Goal: Task Accomplishment & Management: Use online tool/utility

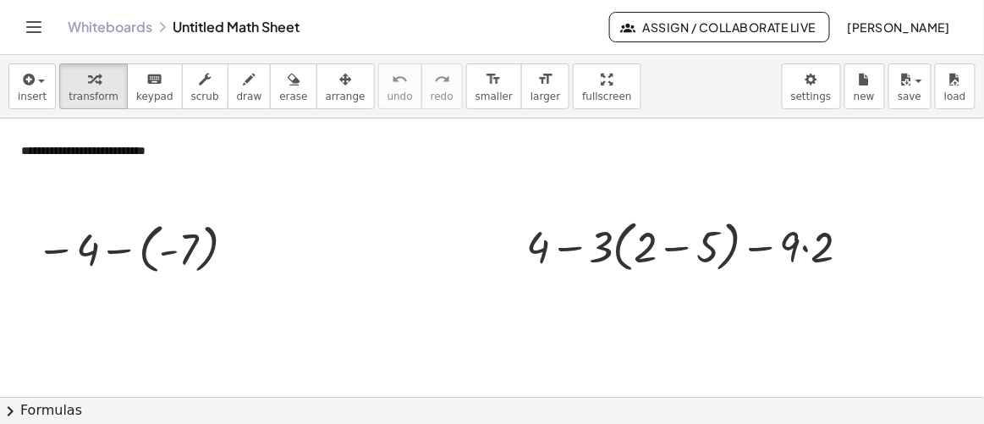
click at [113, 25] on link "Whiteboards" at bounding box center [110, 27] width 85 height 17
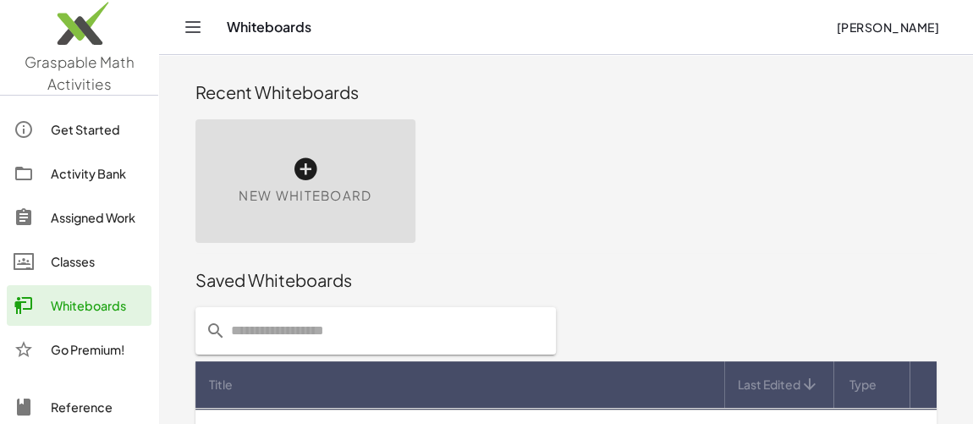
click at [306, 165] on icon at bounding box center [305, 169] width 27 height 27
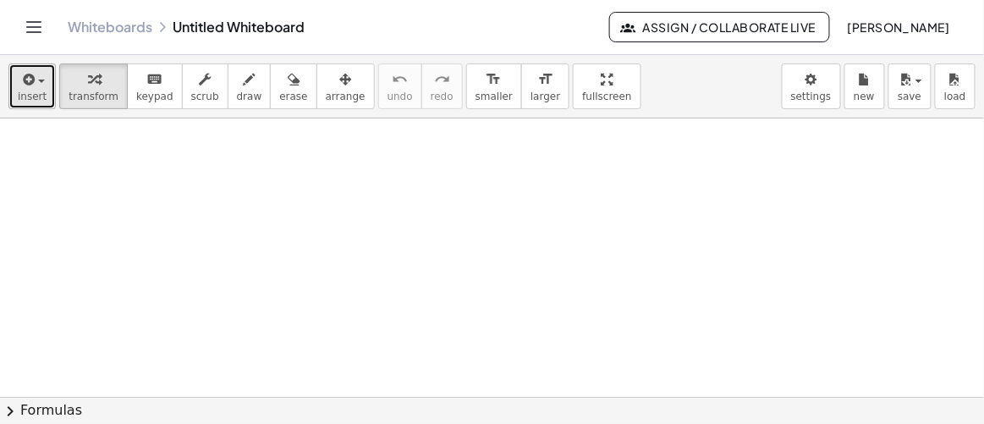
click at [36, 77] on div "button" at bounding box center [32, 79] width 29 height 20
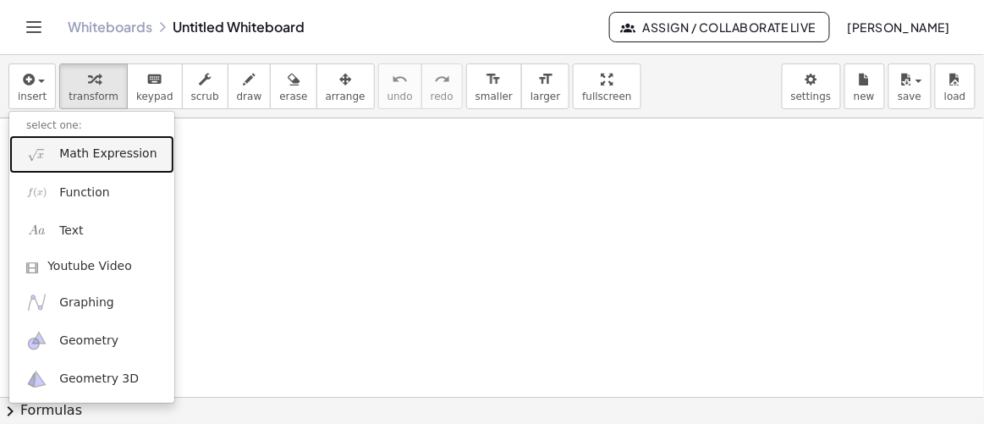
click at [59, 151] on span "Math Expression" at bounding box center [107, 154] width 97 height 17
click at [59, 151] on div at bounding box center [492, 399] width 984 height 560
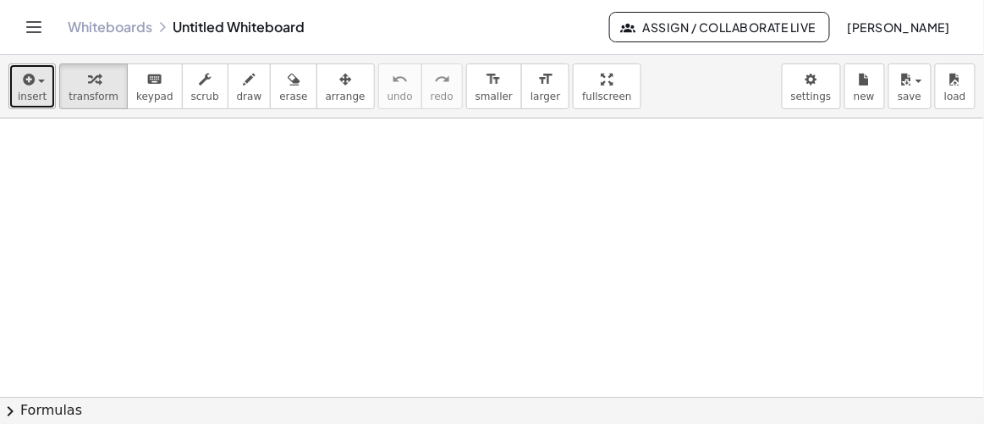
click at [46, 83] on button "insert" at bounding box center [31, 86] width 47 height 46
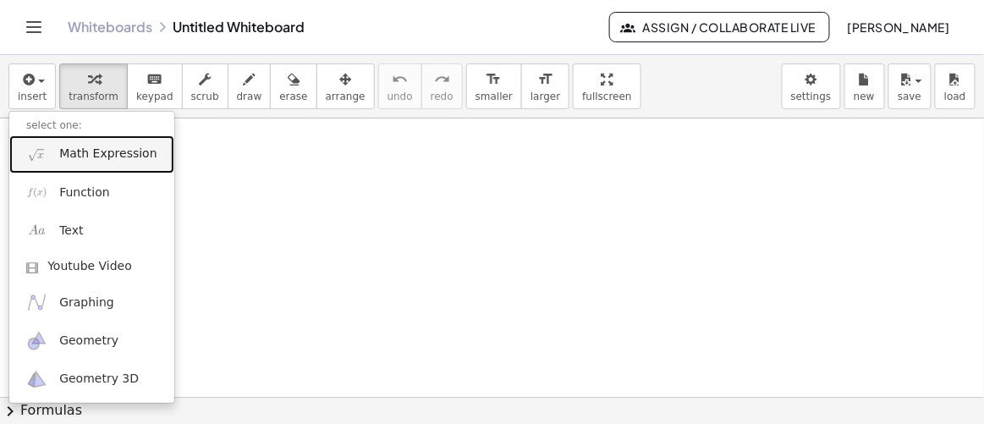
click at [70, 149] on span "Math Expression" at bounding box center [107, 154] width 97 height 17
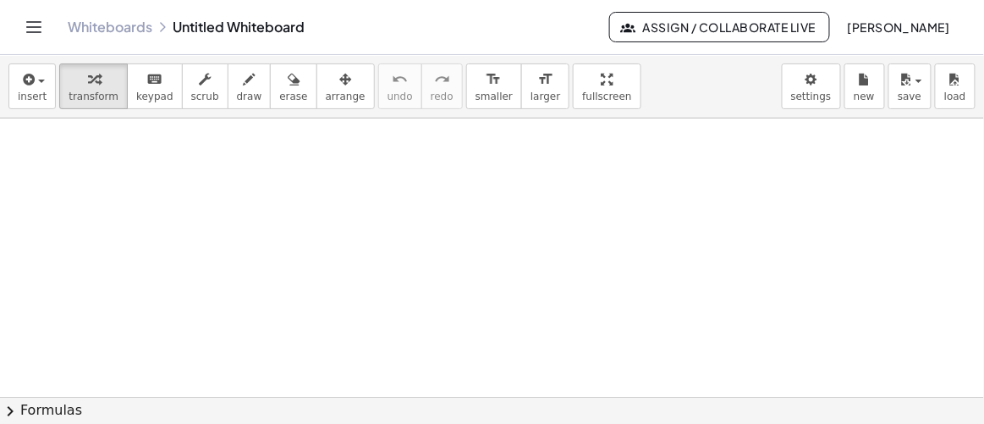
click at [70, 149] on div at bounding box center [492, 399] width 984 height 560
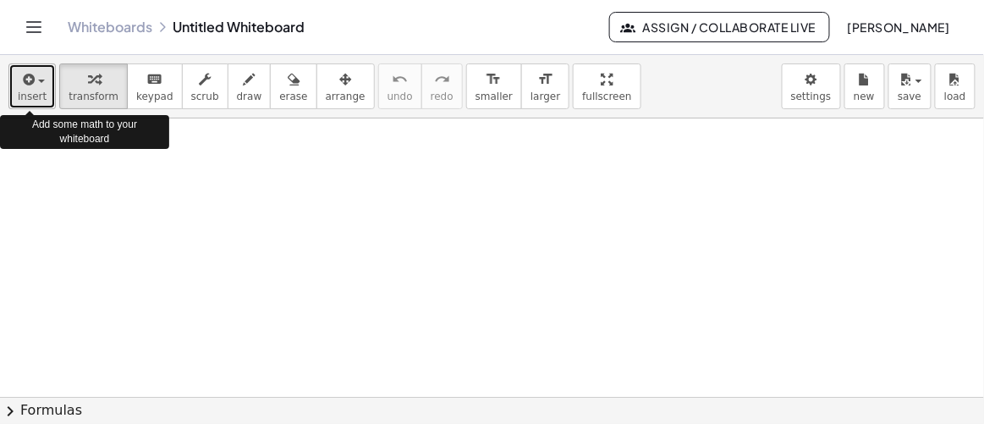
click at [27, 72] on icon "button" at bounding box center [26, 79] width 15 height 20
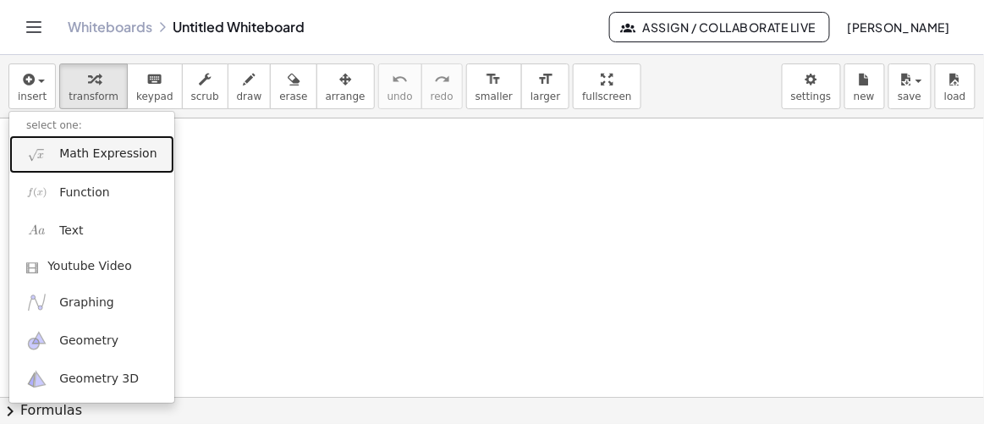
click at [77, 153] on span "Math Expression" at bounding box center [107, 154] width 97 height 17
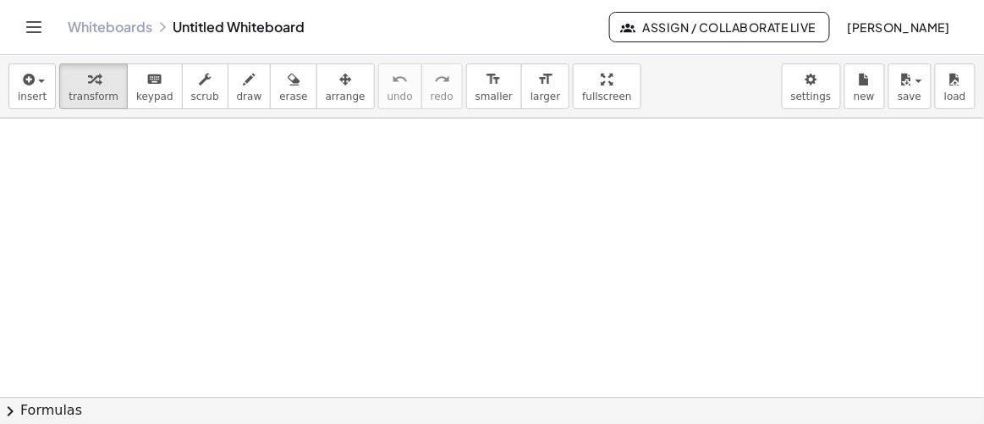
click at [77, 153] on div at bounding box center [492, 398] width 984 height 558
click at [223, 26] on div "Whiteboards Untitled Whiteboard" at bounding box center [339, 27] width 542 height 17
click at [223, 19] on div "Whiteboards Untitled Whiteboard" at bounding box center [339, 27] width 542 height 17
drag, startPoint x: 296, startPoint y: 33, endPoint x: 304, endPoint y: 27, distance: 9.7
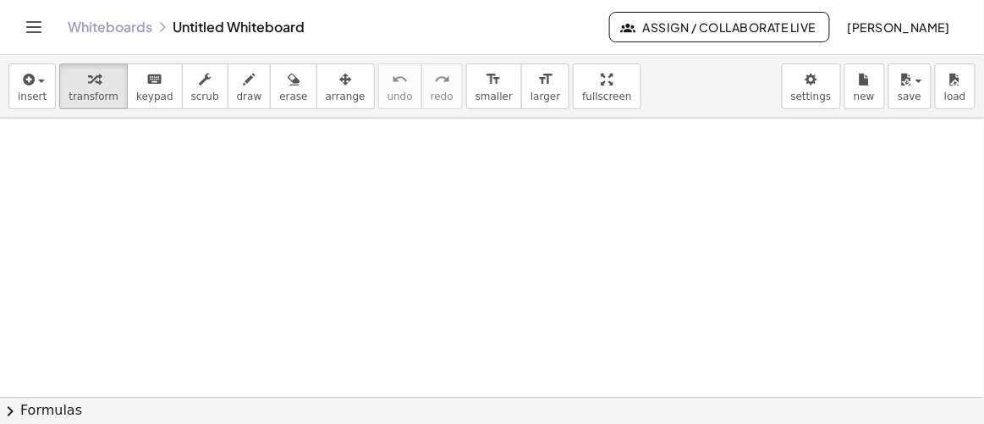
click at [297, 31] on div "Whiteboards Untitled Whiteboard" at bounding box center [339, 27] width 542 height 17
drag, startPoint x: 313, startPoint y: 24, endPoint x: 301, endPoint y: 25, distance: 11.9
click at [311, 24] on div "Whiteboards Untitled Whiteboard" at bounding box center [339, 27] width 542 height 17
click at [301, 25] on div "Whiteboards Untitled Whiteboard" at bounding box center [339, 27] width 542 height 17
click at [298, 25] on div "Whiteboards Untitled Whiteboard" at bounding box center [339, 27] width 542 height 17
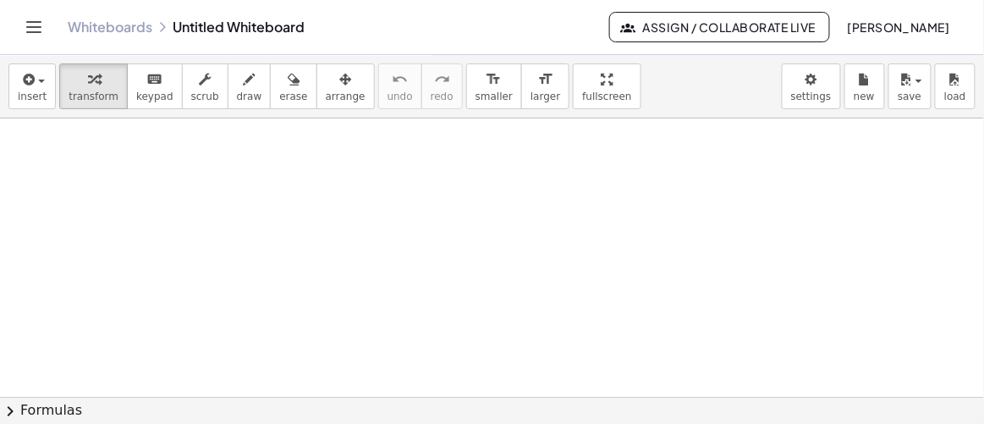
click at [292, 20] on div "Whiteboards Untitled Whiteboard" at bounding box center [339, 27] width 542 height 17
click at [300, 20] on div "Whiteboards Untitled Whiteboard" at bounding box center [339, 27] width 542 height 17
click at [296, 25] on div "Whiteboards Untitled Whiteboard" at bounding box center [339, 27] width 542 height 17
click at [191, 32] on div "Whiteboards Untitled Whiteboard" at bounding box center [339, 27] width 542 height 17
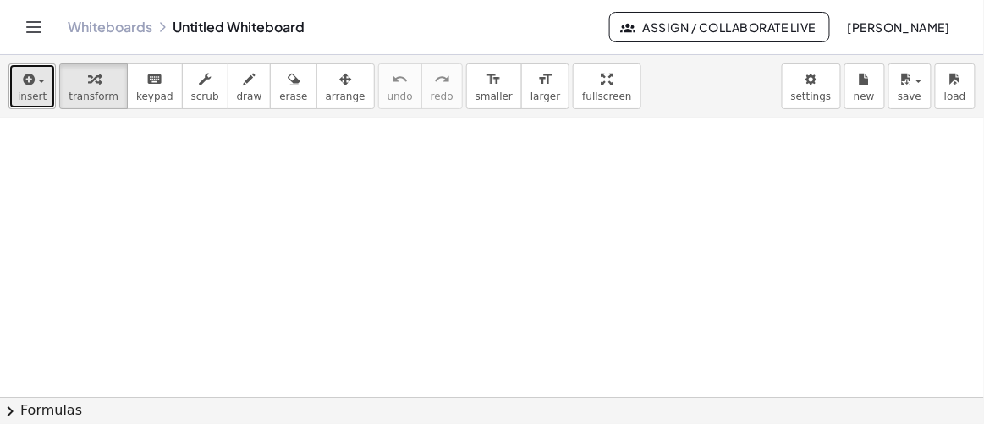
click at [37, 98] on span "insert" at bounding box center [32, 97] width 29 height 12
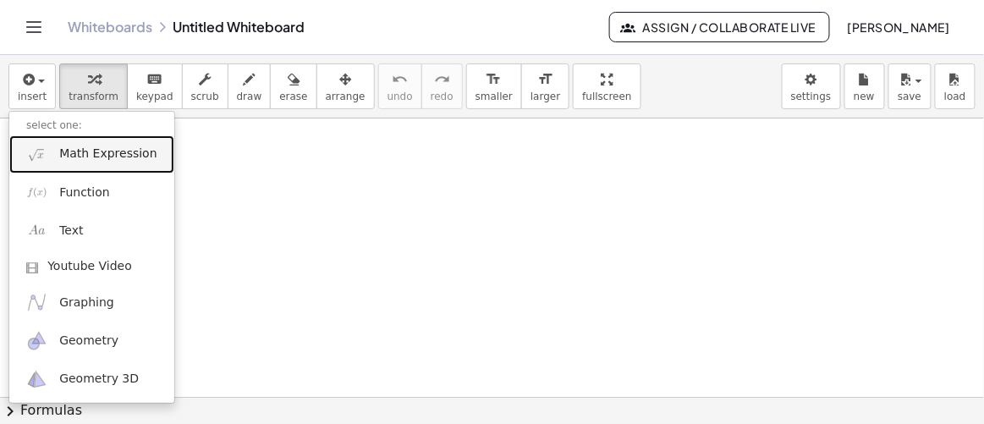
click at [73, 157] on span "Math Expression" at bounding box center [107, 154] width 97 height 17
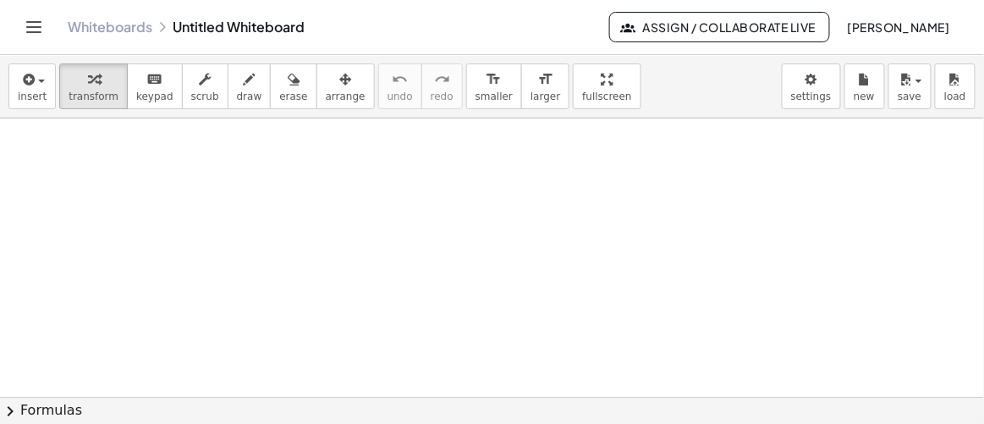
click at [73, 157] on div at bounding box center [492, 398] width 984 height 558
click at [25, 80] on icon "button" at bounding box center [26, 79] width 15 height 20
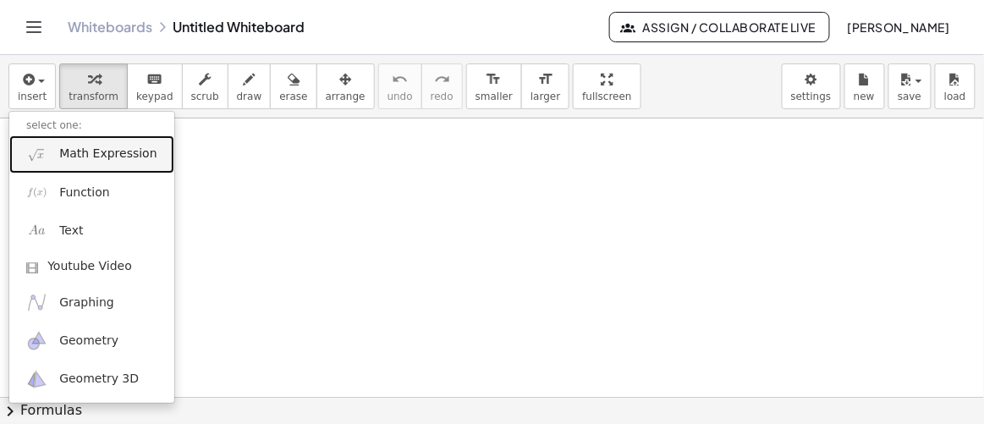
click at [85, 155] on span "Math Expression" at bounding box center [107, 154] width 97 height 17
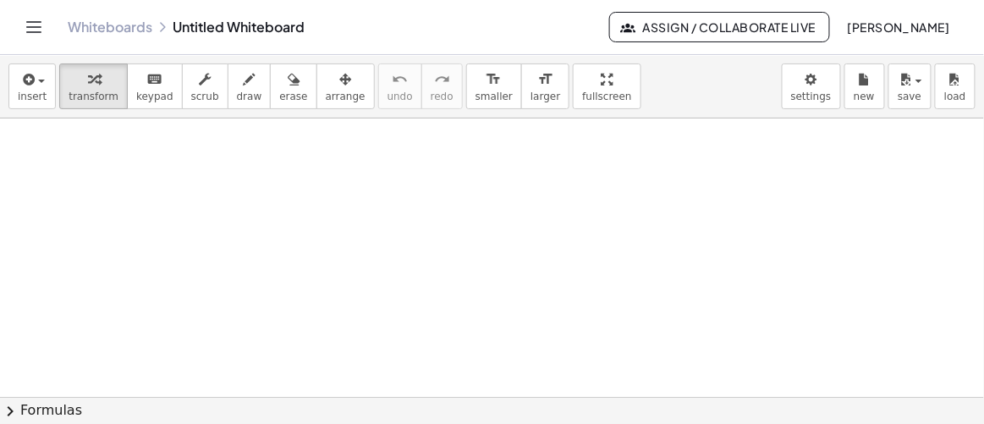
click at [85, 155] on div at bounding box center [492, 398] width 984 height 558
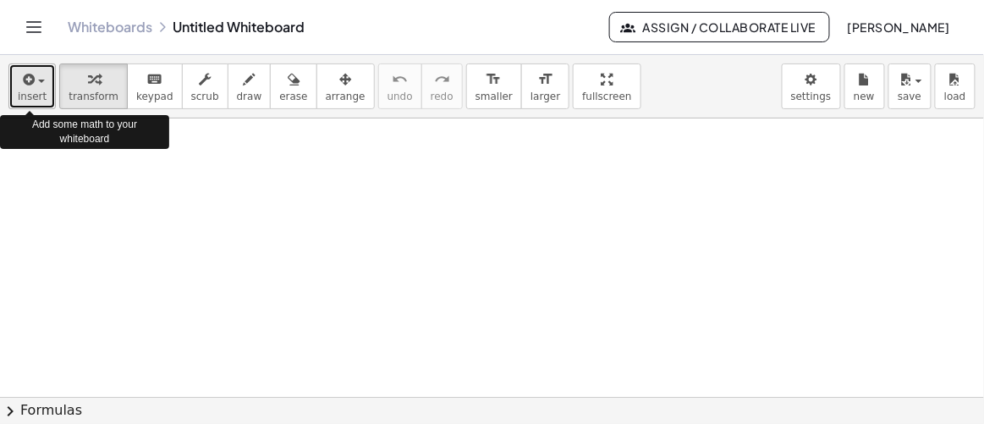
click at [26, 72] on icon "button" at bounding box center [26, 79] width 15 height 20
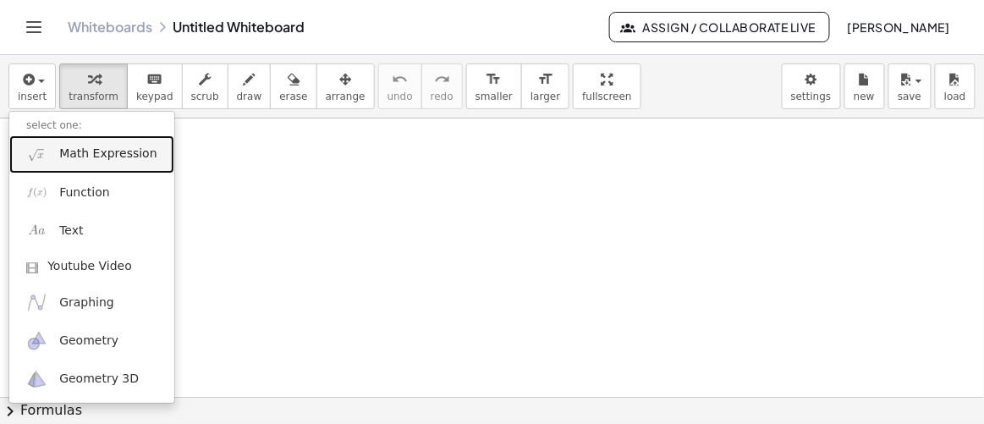
click at [86, 149] on span "Math Expression" at bounding box center [107, 154] width 97 height 17
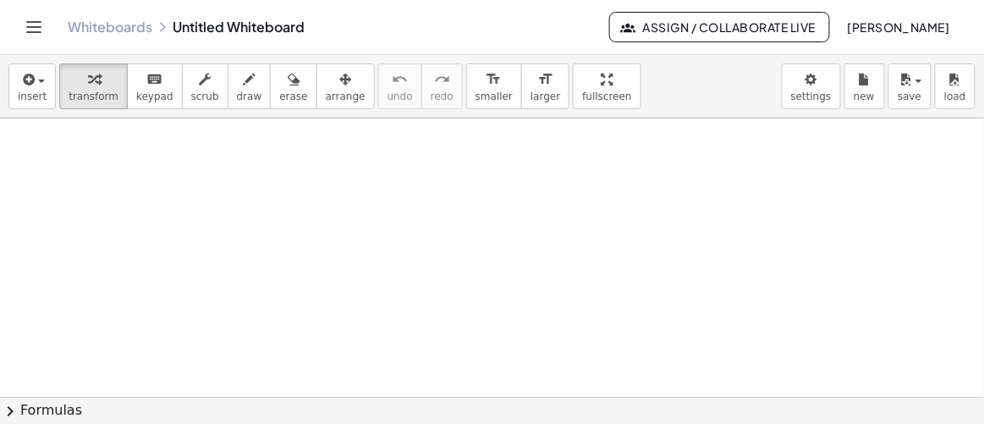
click at [86, 149] on div at bounding box center [492, 398] width 984 height 558
click at [30, 82] on icon "button" at bounding box center [26, 79] width 15 height 20
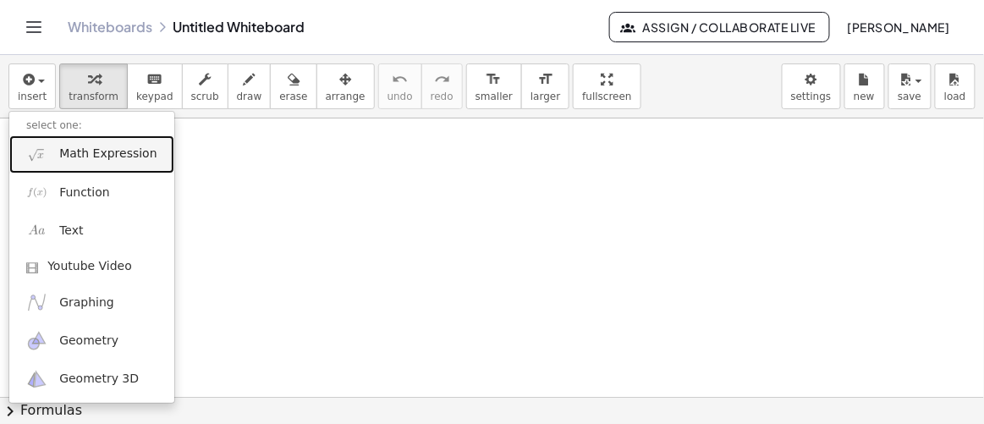
click at [98, 153] on span "Math Expression" at bounding box center [107, 154] width 97 height 17
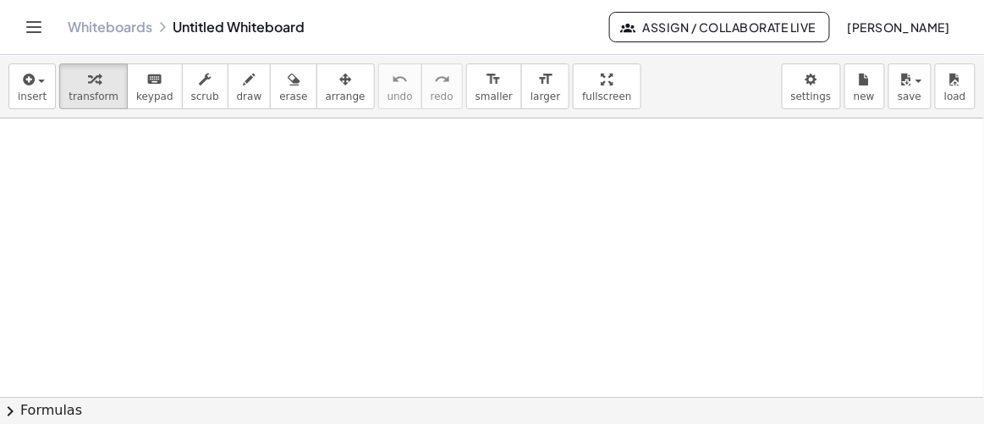
click at [98, 153] on div at bounding box center [492, 398] width 984 height 558
click at [13, 79] on button "insert" at bounding box center [31, 86] width 47 height 46
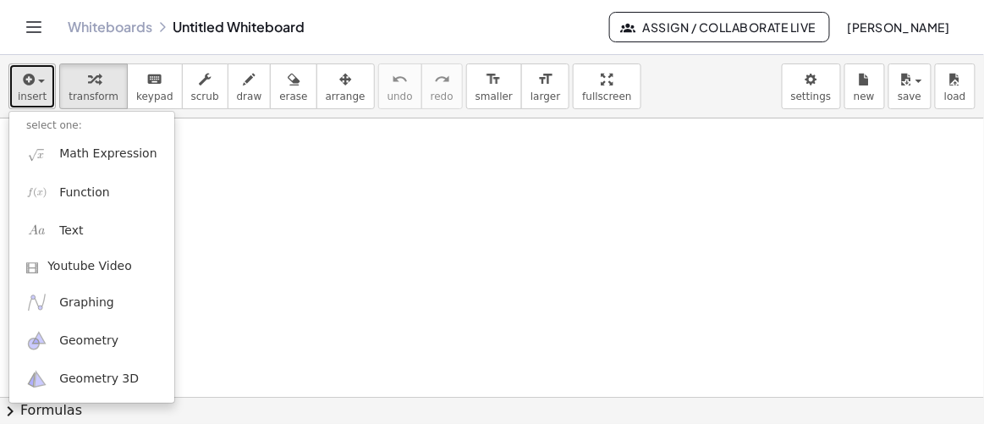
click at [41, 72] on div "button" at bounding box center [32, 79] width 29 height 20
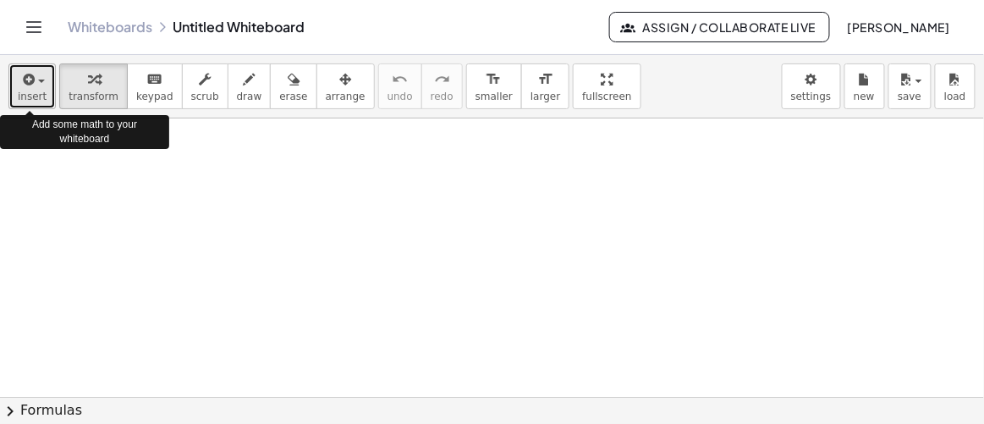
click at [41, 72] on div "button" at bounding box center [32, 79] width 29 height 20
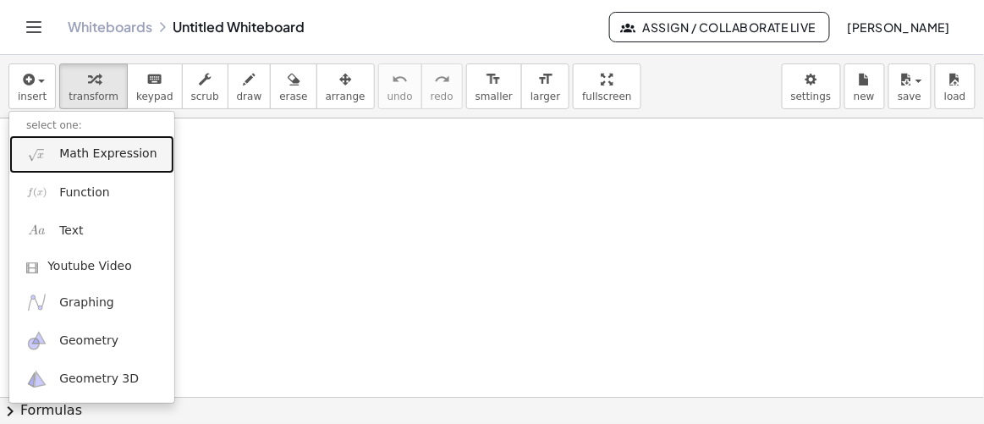
click at [75, 149] on span "Math Expression" at bounding box center [107, 154] width 97 height 17
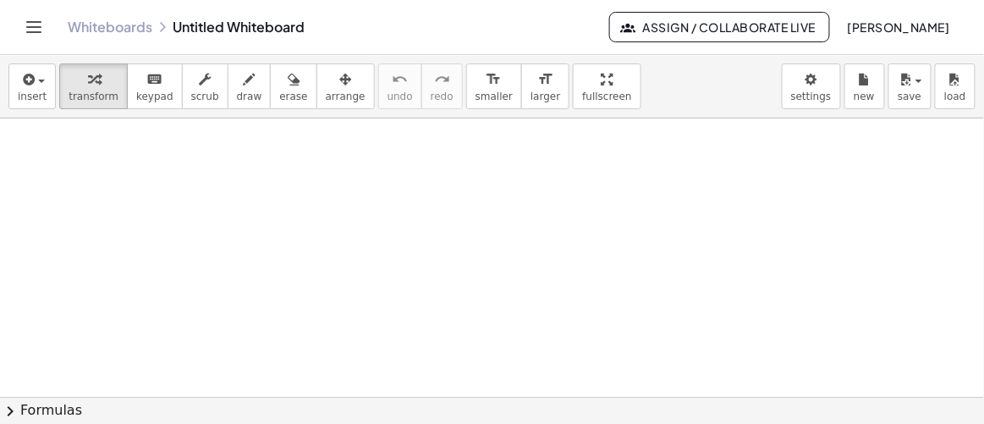
click at [75, 149] on div at bounding box center [492, 398] width 984 height 558
click at [85, 167] on div at bounding box center [492, 398] width 984 height 558
click at [120, 183] on div at bounding box center [492, 398] width 984 height 558
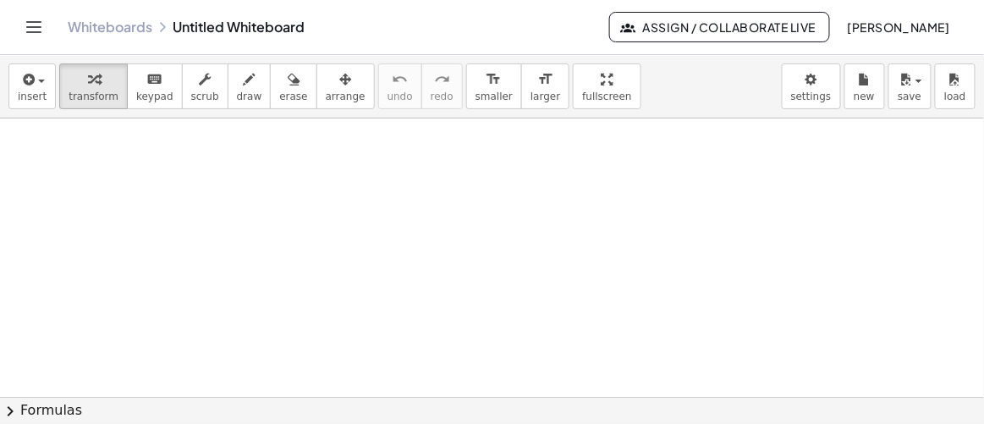
drag, startPoint x: 172, startPoint y: 206, endPoint x: 246, endPoint y: 212, distance: 74.7
click at [202, 206] on div at bounding box center [492, 398] width 984 height 558
click at [294, 229] on div at bounding box center [492, 398] width 984 height 558
click at [35, 81] on span "button" at bounding box center [36, 81] width 3 height 12
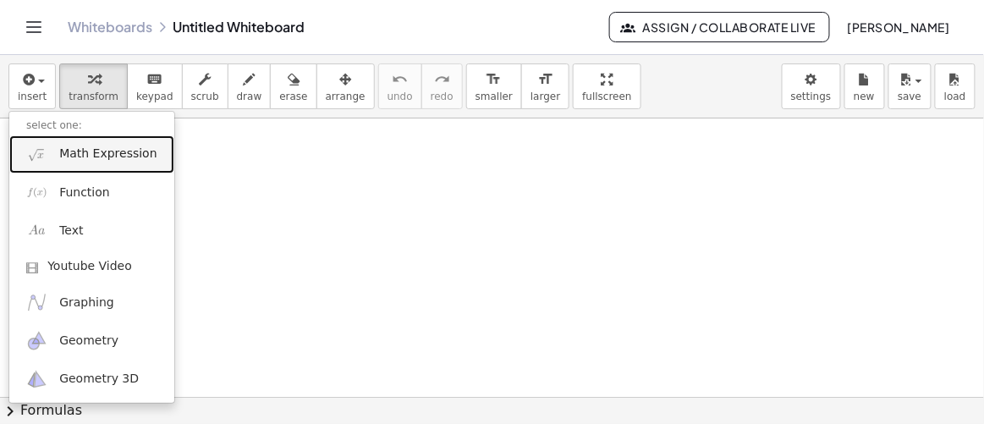
click at [87, 154] on span "Math Expression" at bounding box center [107, 154] width 97 height 17
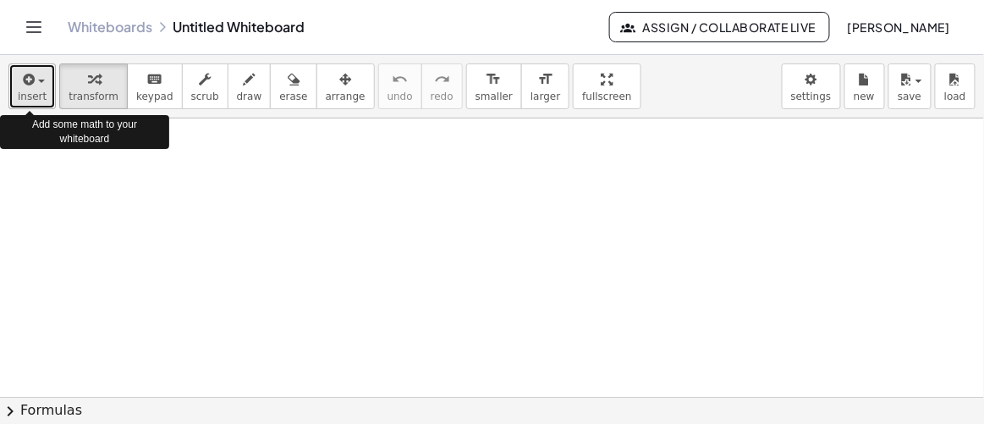
click at [30, 74] on icon "button" at bounding box center [26, 79] width 15 height 20
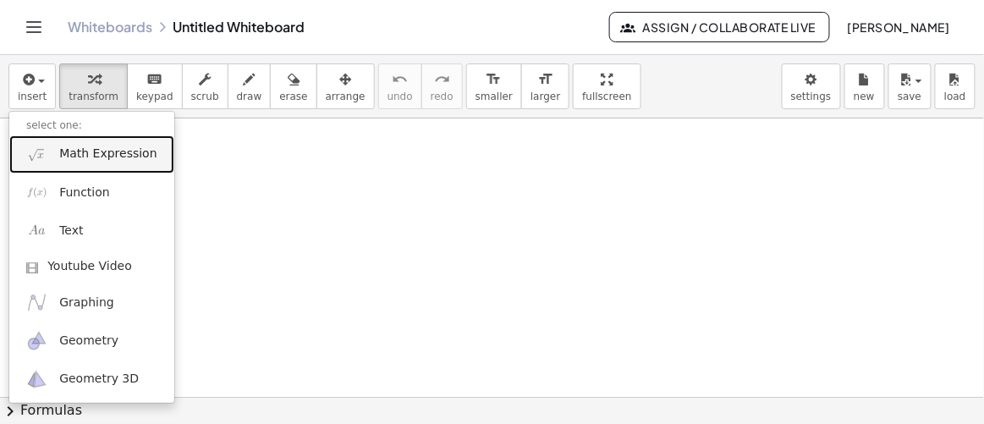
click at [76, 149] on span "Math Expression" at bounding box center [107, 154] width 97 height 17
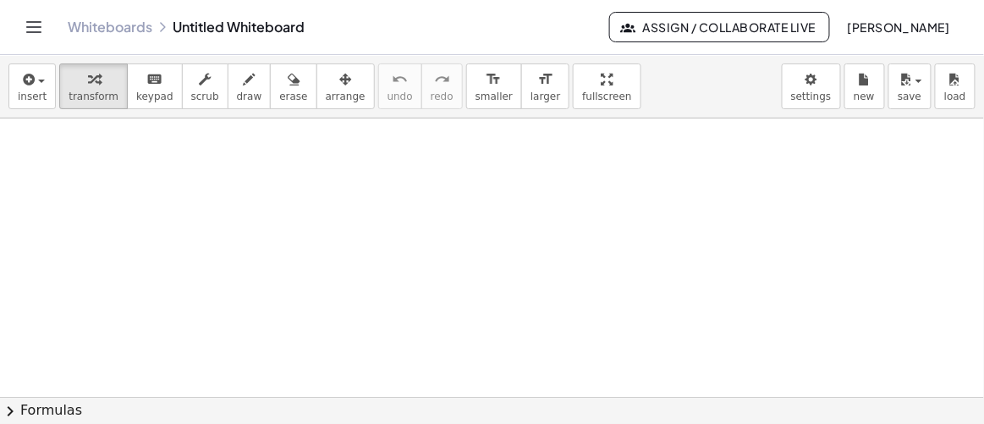
click at [76, 149] on div at bounding box center [492, 398] width 984 height 558
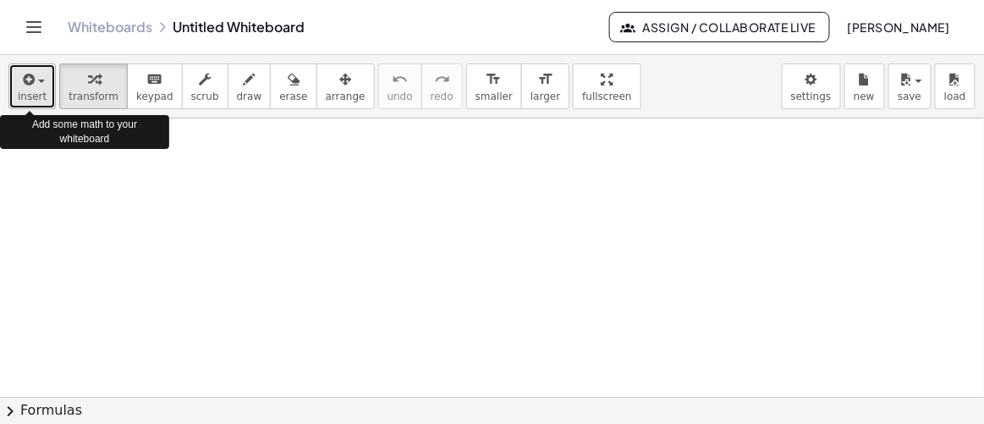
click at [26, 75] on icon "button" at bounding box center [26, 79] width 15 height 20
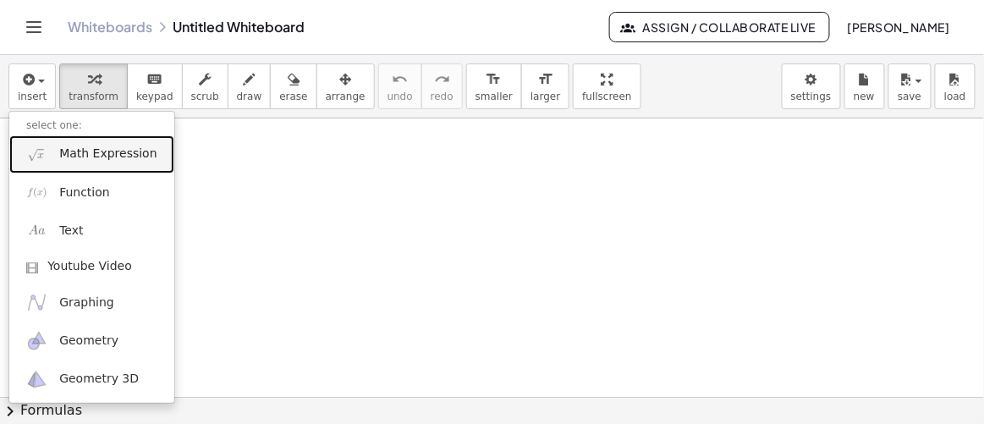
click at [67, 154] on span "Math Expression" at bounding box center [107, 154] width 97 height 17
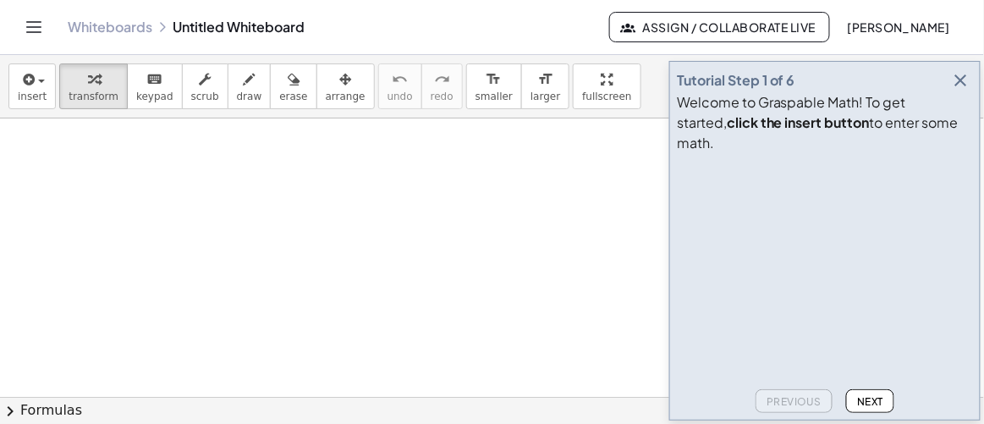
click at [961, 91] on icon "button" at bounding box center [961, 80] width 20 height 20
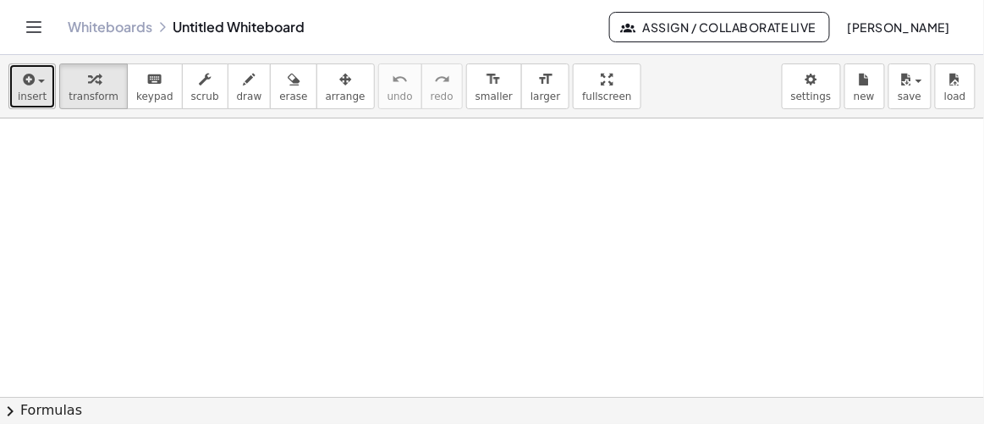
click at [22, 74] on icon "button" at bounding box center [26, 79] width 15 height 20
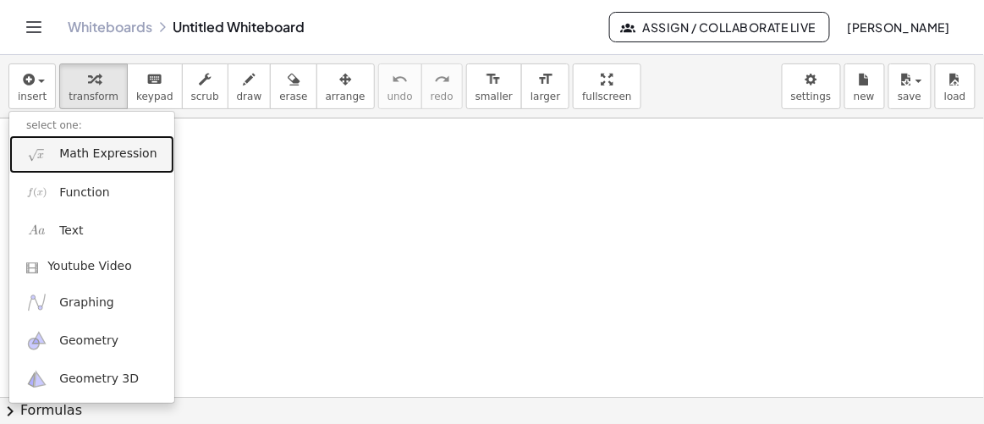
click at [64, 158] on span "Math Expression" at bounding box center [107, 154] width 97 height 17
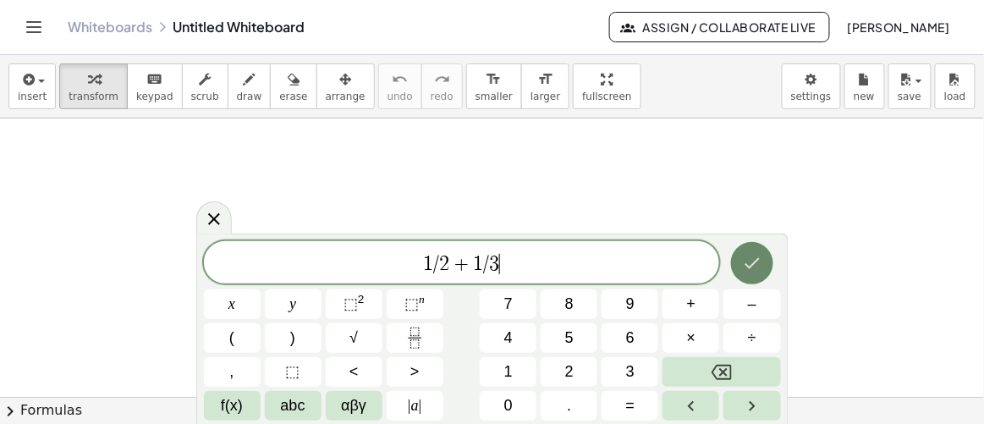
click at [752, 273] on icon "Done" at bounding box center [752, 263] width 20 height 20
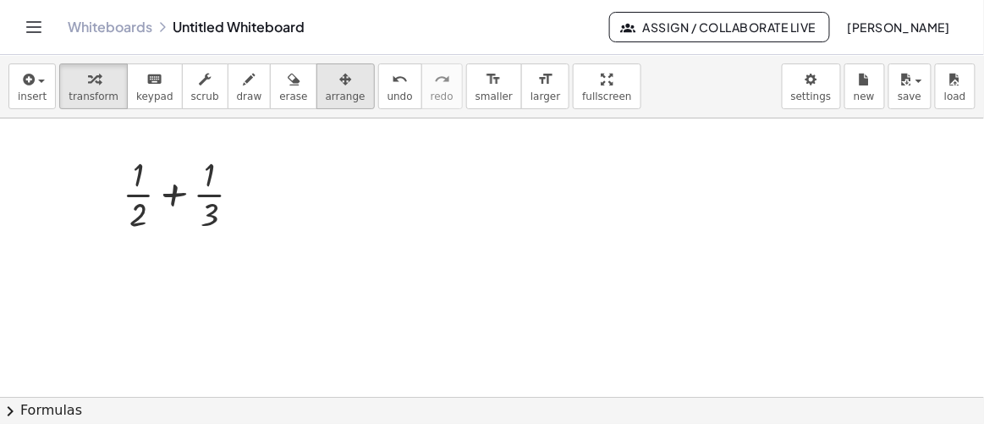
click at [326, 94] on span "arrange" at bounding box center [346, 97] width 40 height 12
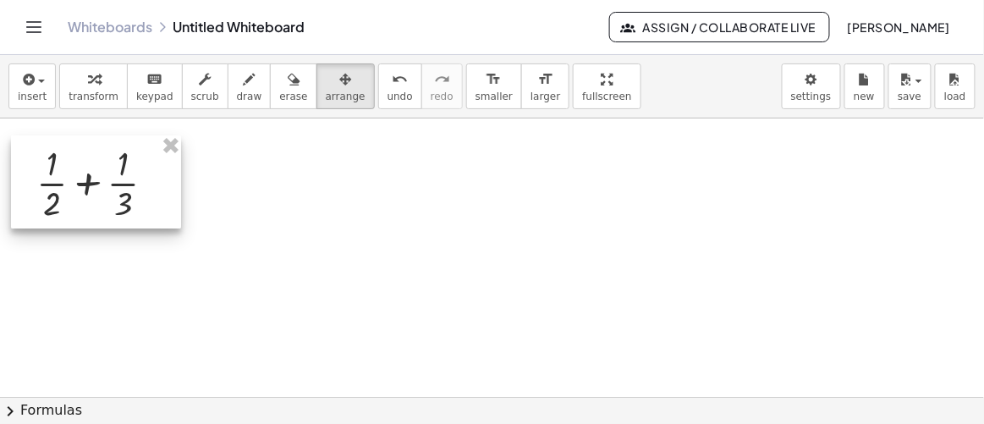
drag, startPoint x: 190, startPoint y: 189, endPoint x: 102, endPoint y: 178, distance: 87.9
click at [102, 178] on div at bounding box center [96, 181] width 170 height 93
click at [270, 216] on div at bounding box center [492, 398] width 984 height 558
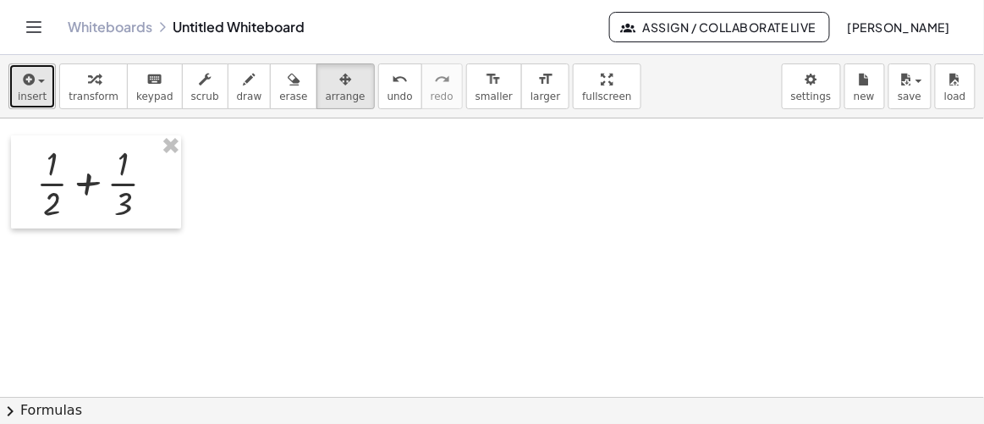
click at [35, 75] on span "button" at bounding box center [36, 81] width 3 height 12
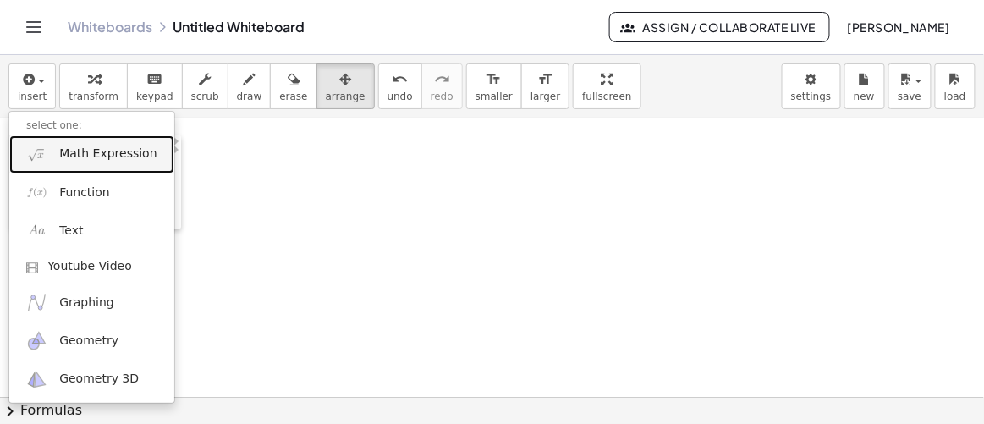
click at [85, 152] on span "Math Expression" at bounding box center [107, 154] width 97 height 17
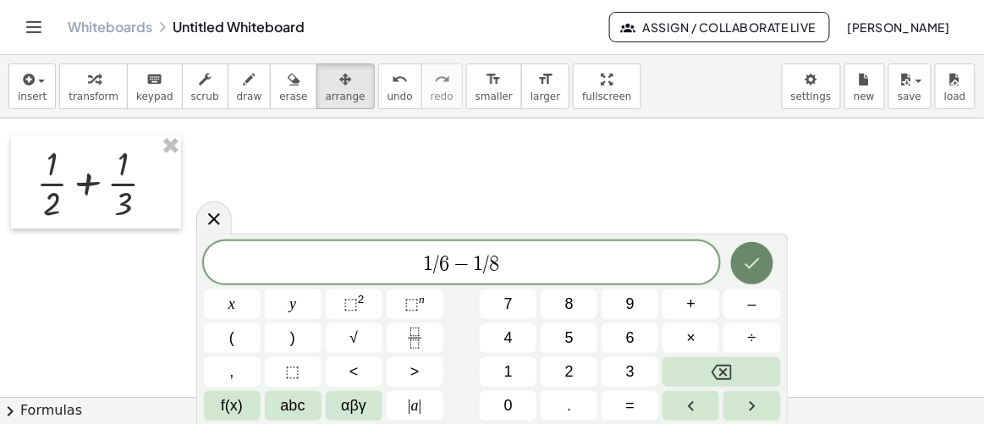
click at [764, 267] on button "Done" at bounding box center [752, 263] width 42 height 42
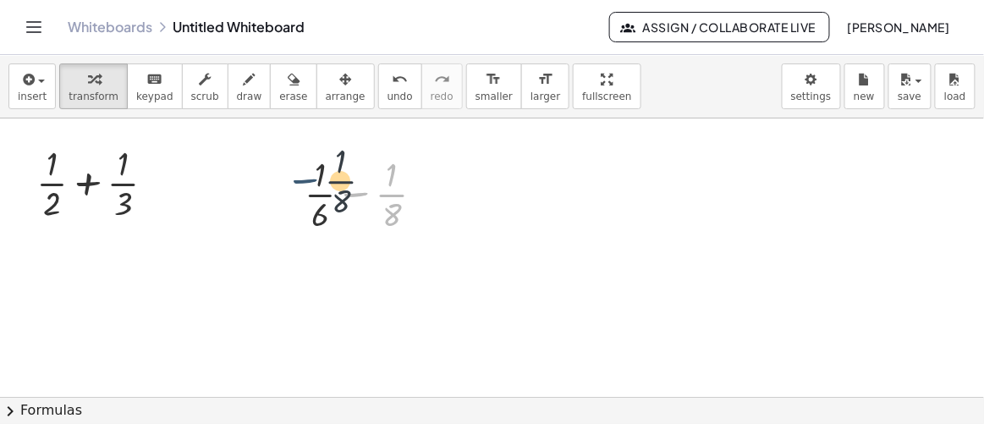
drag, startPoint x: 358, startPoint y: 193, endPoint x: 306, endPoint y: 179, distance: 53.4
click at [306, 179] on div at bounding box center [371, 193] width 151 height 85
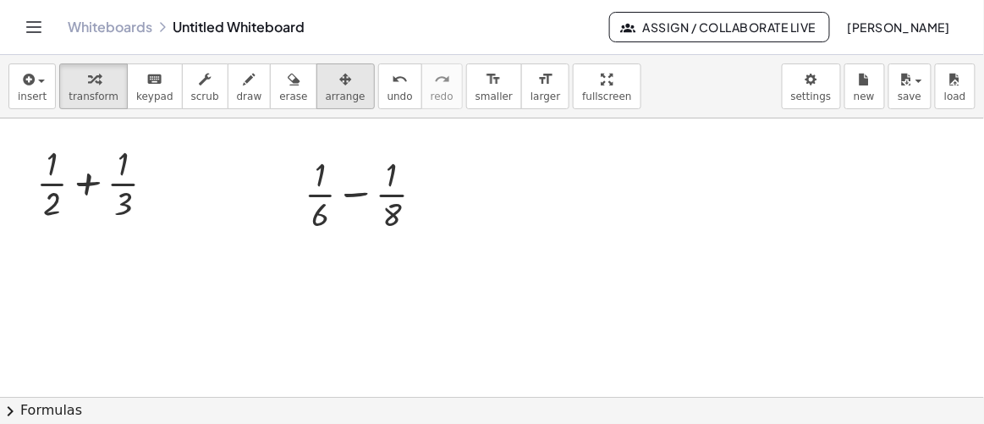
click at [339, 88] on icon "button" at bounding box center [345, 79] width 12 height 20
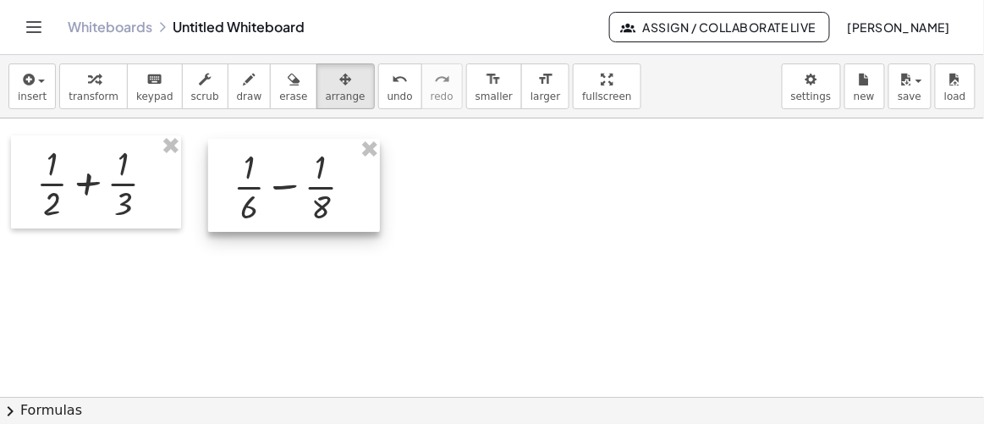
drag, startPoint x: 329, startPoint y: 173, endPoint x: 258, endPoint y: 165, distance: 71.5
click at [258, 165] on div at bounding box center [294, 185] width 172 height 93
click at [503, 220] on div at bounding box center [492, 398] width 984 height 558
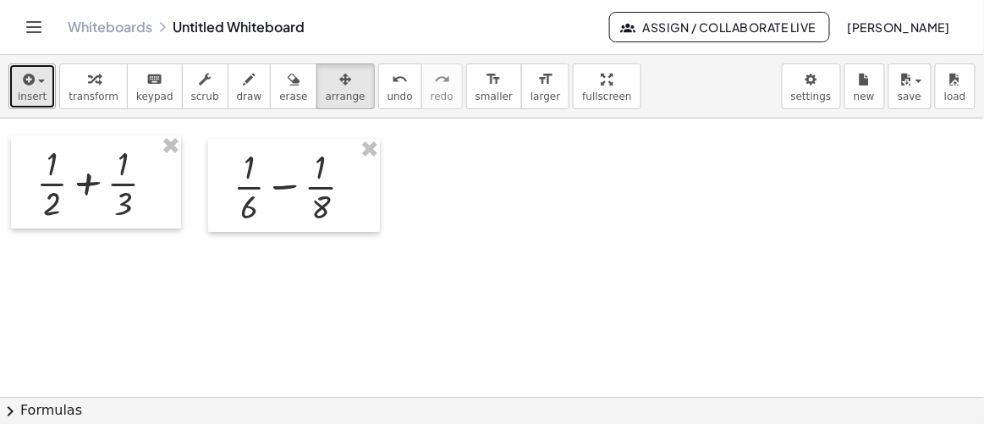
click at [31, 77] on icon "button" at bounding box center [26, 79] width 15 height 20
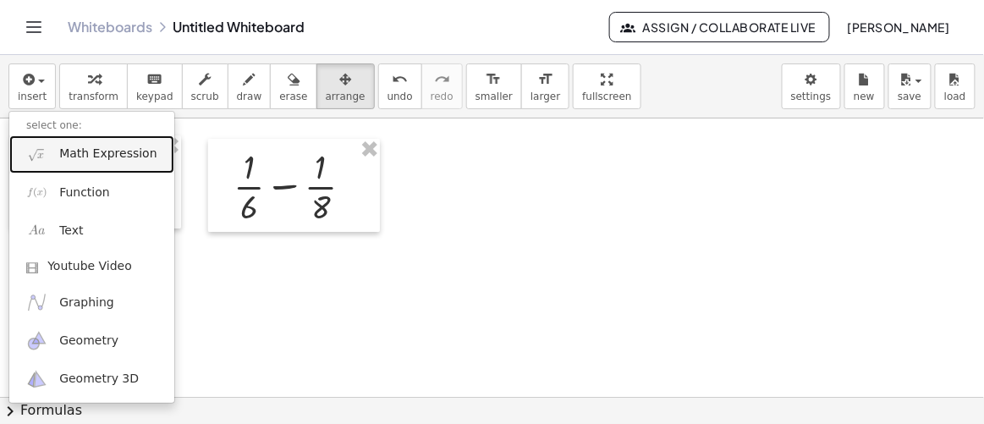
click at [79, 149] on span "Math Expression" at bounding box center [107, 154] width 97 height 17
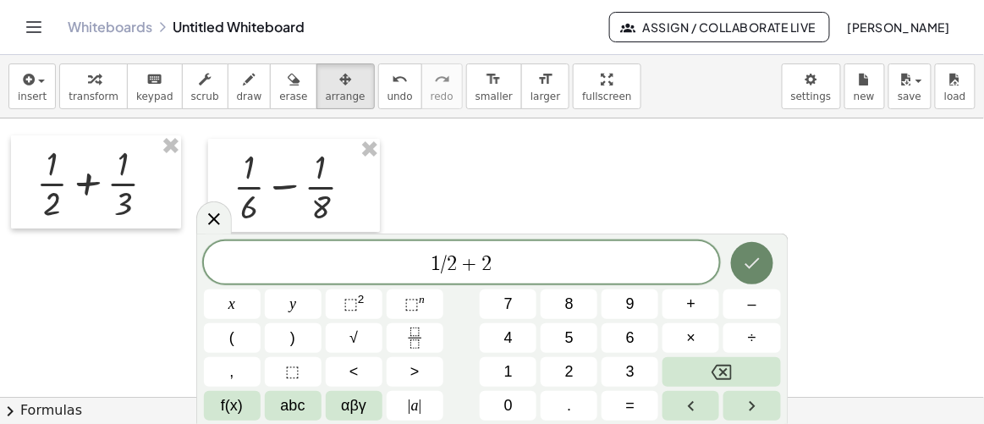
click at [751, 268] on icon "Done" at bounding box center [752, 263] width 15 height 11
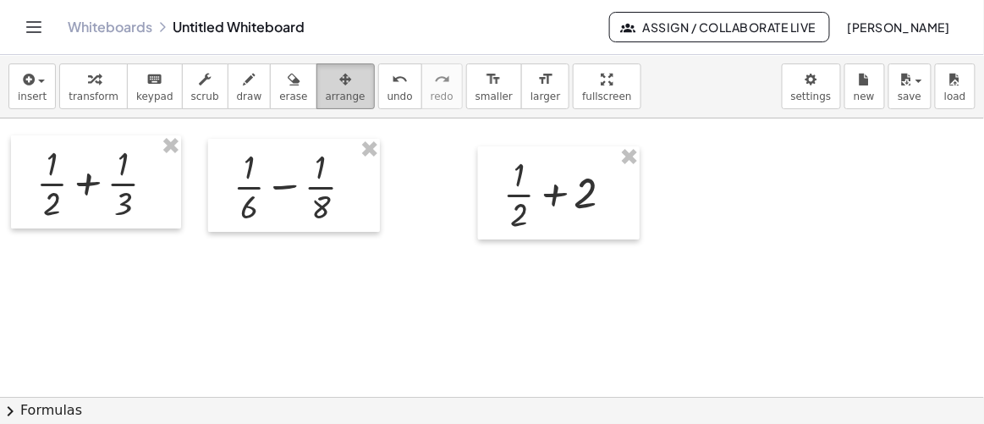
click at [328, 91] on span "arrange" at bounding box center [346, 97] width 40 height 12
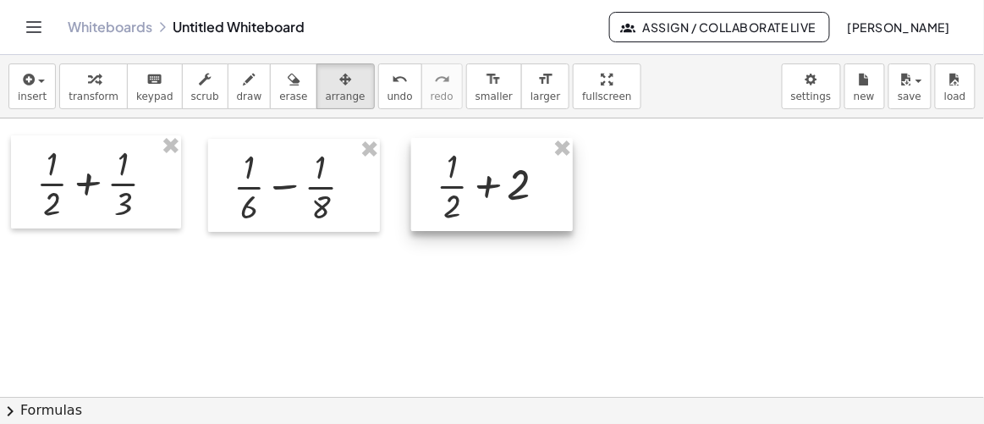
drag, startPoint x: 537, startPoint y: 201, endPoint x: 471, endPoint y: 193, distance: 66.6
click at [471, 193] on div at bounding box center [492, 184] width 162 height 93
click at [678, 254] on div at bounding box center [492, 398] width 984 height 558
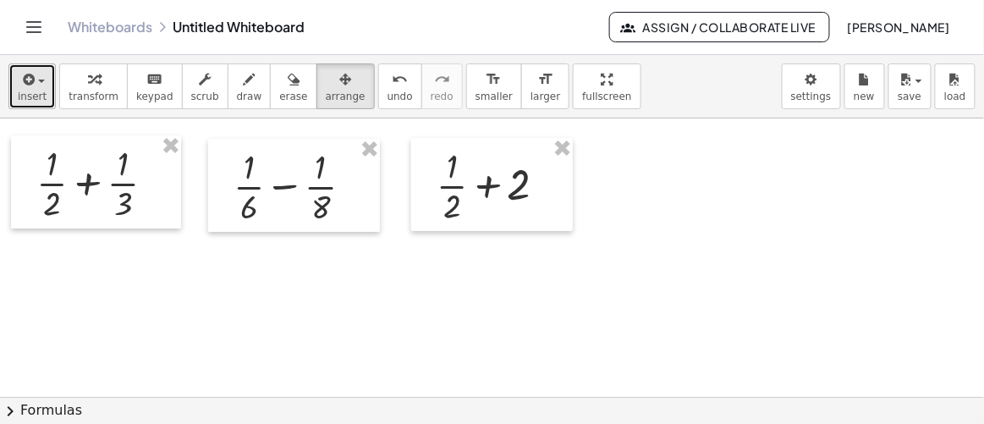
click at [23, 74] on icon "button" at bounding box center [26, 79] width 15 height 20
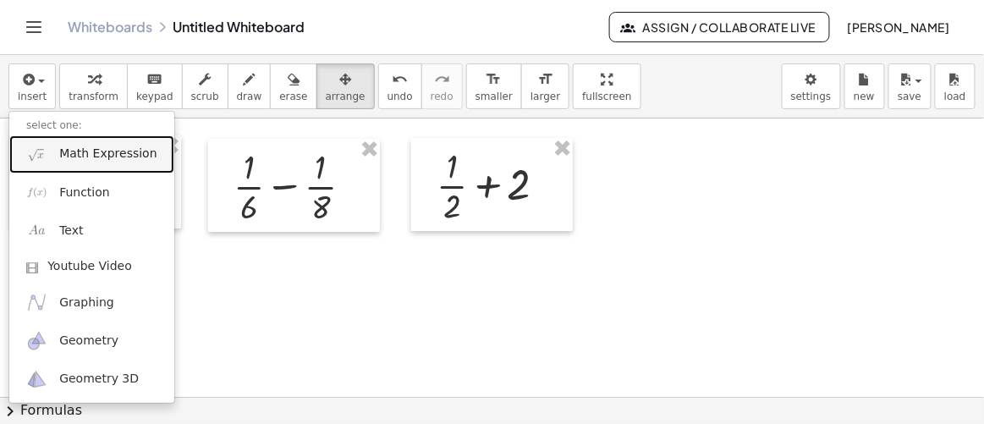
click at [68, 146] on span "Math Expression" at bounding box center [107, 154] width 97 height 17
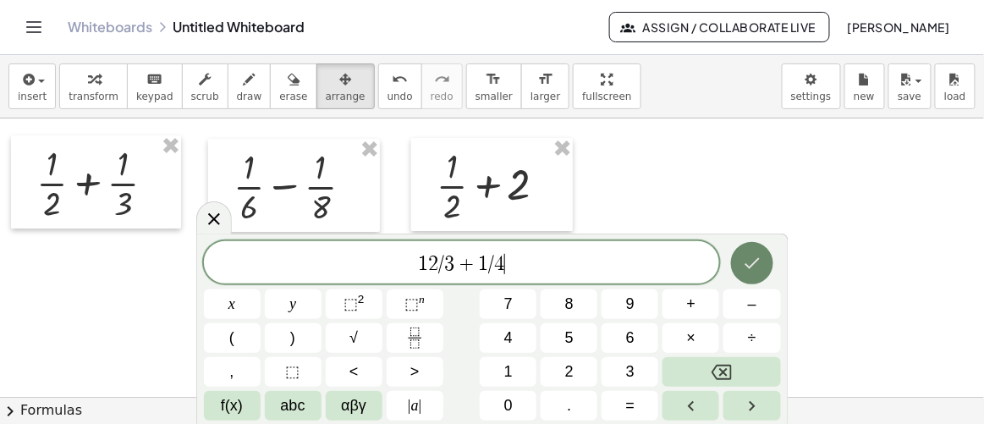
click at [749, 259] on icon "Done" at bounding box center [752, 263] width 20 height 20
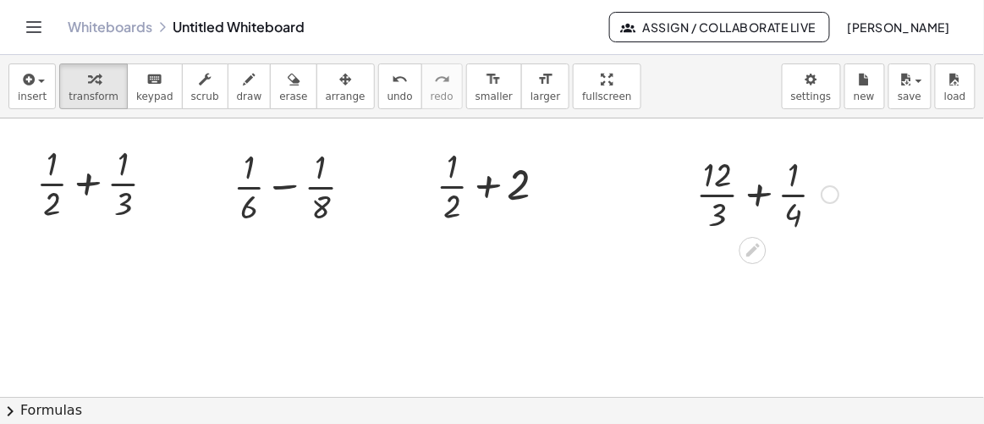
click at [736, 189] on div at bounding box center [767, 193] width 159 height 85
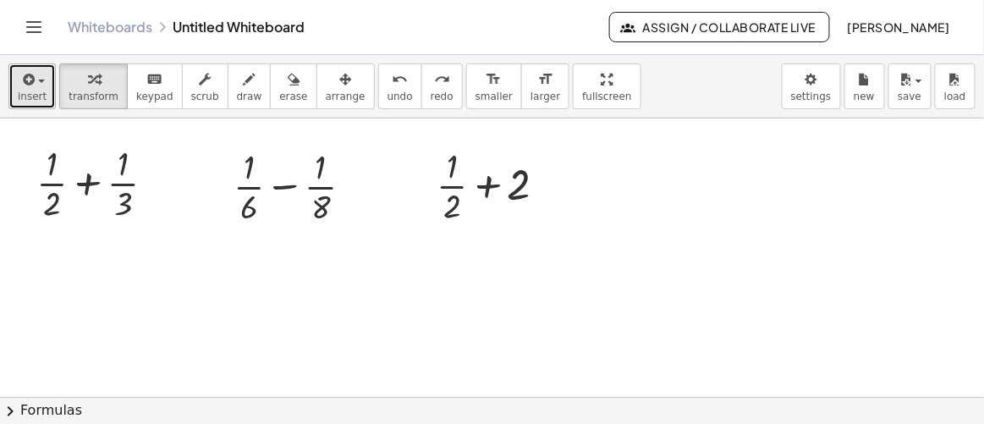
click at [22, 73] on icon "button" at bounding box center [26, 79] width 15 height 20
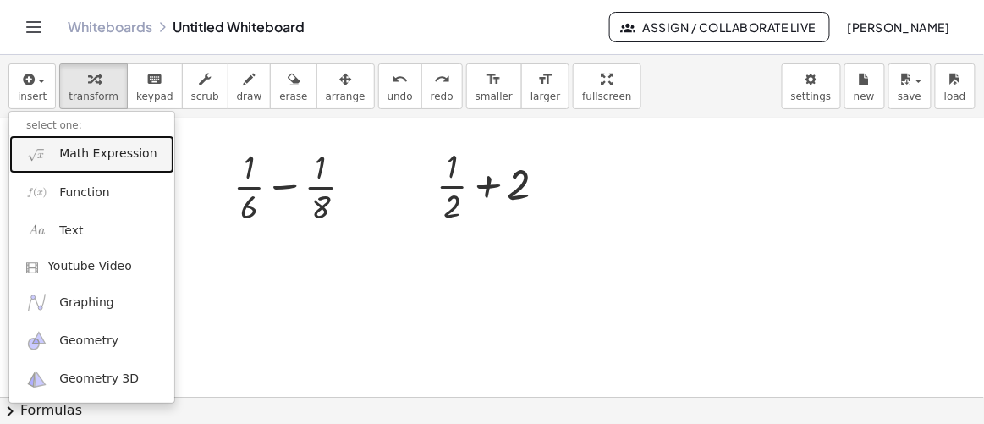
click at [69, 150] on span "Math Expression" at bounding box center [107, 154] width 97 height 17
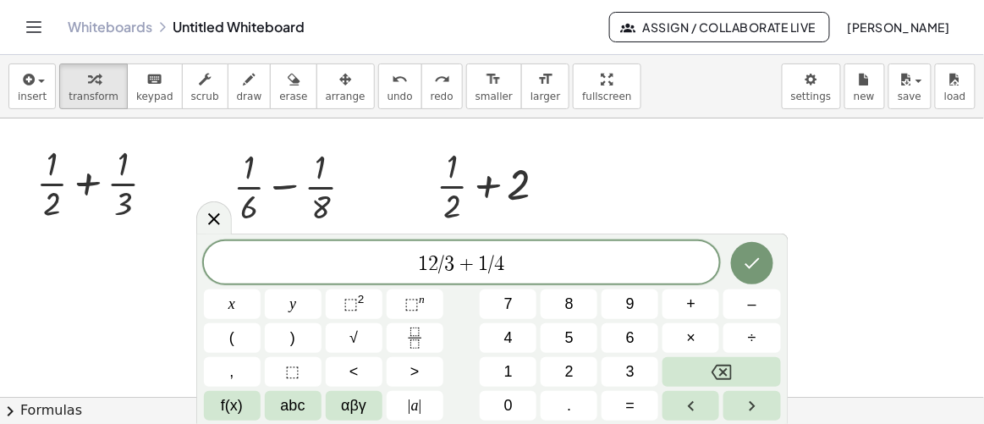
click at [427, 262] on span "1 2 / 3 + 1 / 4 ​" at bounding box center [462, 264] width 516 height 24
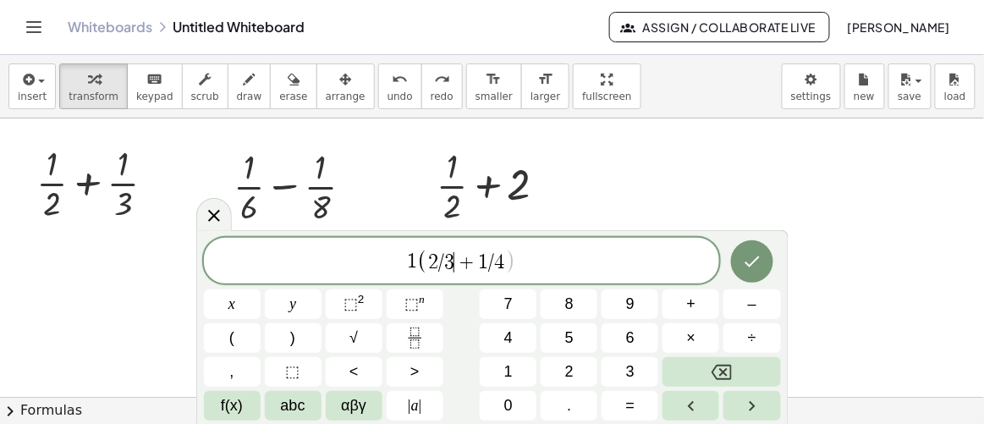
click at [451, 258] on span "3" at bounding box center [449, 262] width 10 height 20
drag, startPoint x: 521, startPoint y: 258, endPoint x: 363, endPoint y: 260, distance: 157.5
click at [363, 260] on span "1 ( 2 / 3 ) + 1 / 4" at bounding box center [462, 262] width 516 height 28
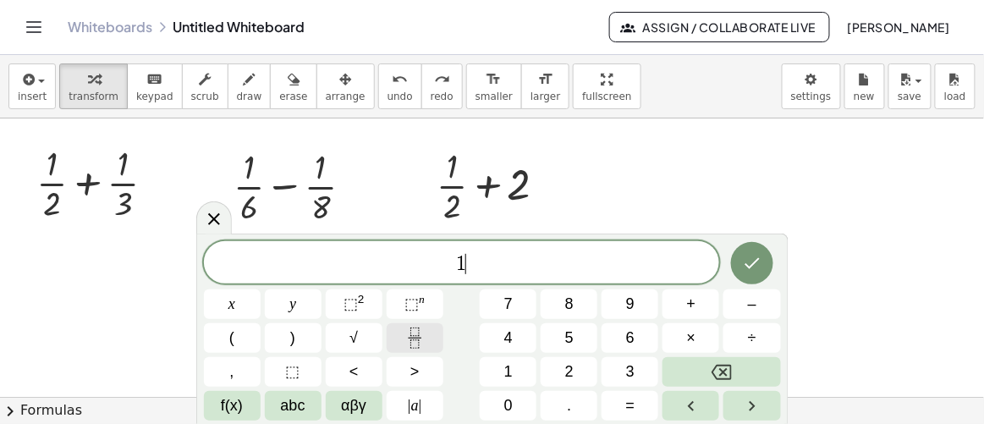
click at [421, 332] on icon "Fraction" at bounding box center [415, 338] width 21 height 21
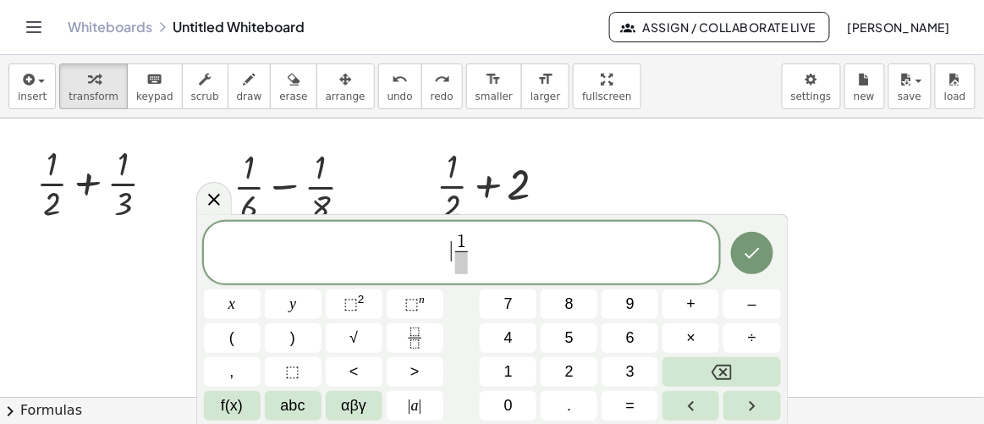
click at [449, 248] on span "​ 1 ​" at bounding box center [462, 254] width 516 height 45
click at [449, 249] on span "​ 1 ​" at bounding box center [462, 254] width 516 height 45
click at [468, 243] on span "1" at bounding box center [466, 242] width 9 height 19
click at [465, 264] on span "​" at bounding box center [466, 262] width 13 height 23
click at [490, 251] on span "1 2 3 ​ ​" at bounding box center [462, 254] width 516 height 45
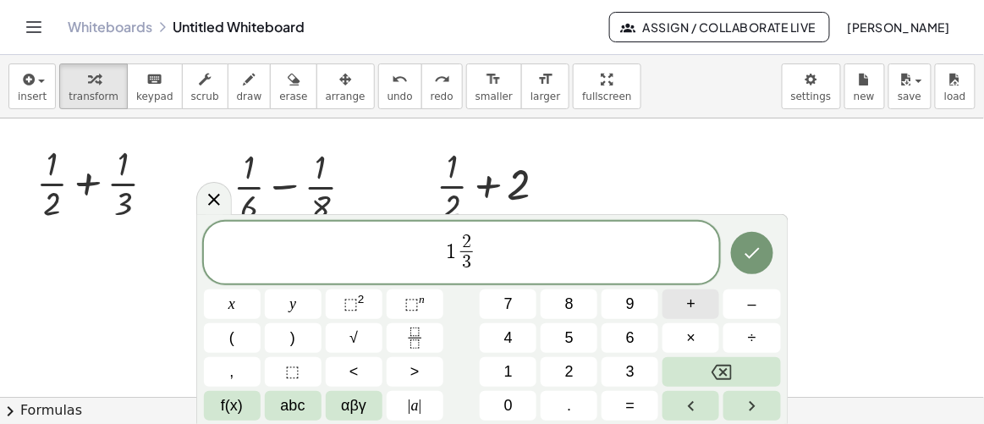
click at [697, 304] on button "+" at bounding box center [691, 304] width 57 height 30
click at [430, 339] on button "Fraction" at bounding box center [415, 338] width 57 height 30
click at [491, 265] on span at bounding box center [488, 262] width 13 height 23
click at [758, 255] on icon "Done" at bounding box center [752, 253] width 20 height 20
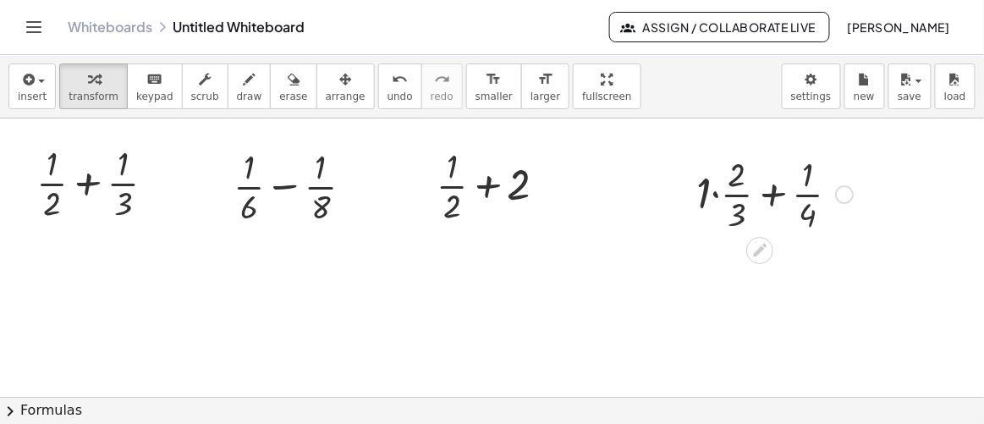
click at [768, 188] on div at bounding box center [775, 193] width 174 height 85
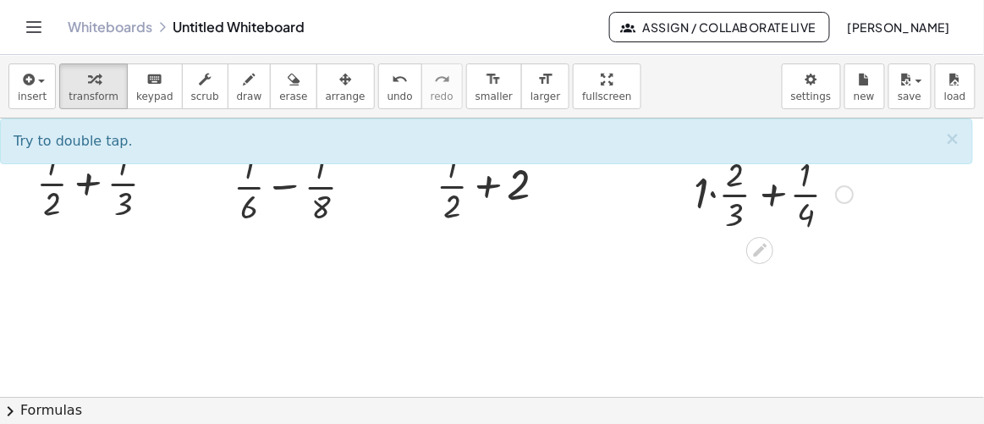
click at [738, 191] on div at bounding box center [775, 193] width 174 height 85
click at [722, 196] on div at bounding box center [775, 193] width 174 height 85
click at [714, 196] on div at bounding box center [775, 193] width 174 height 85
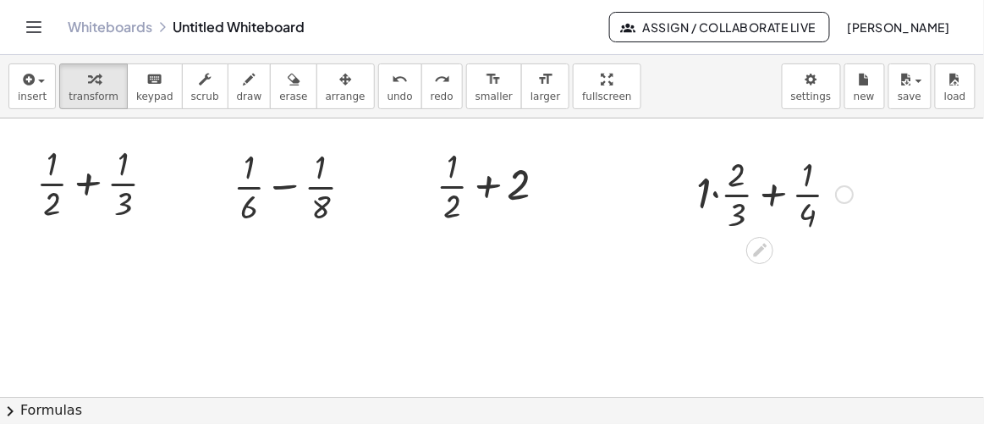
click at [780, 180] on div at bounding box center [775, 193] width 174 height 85
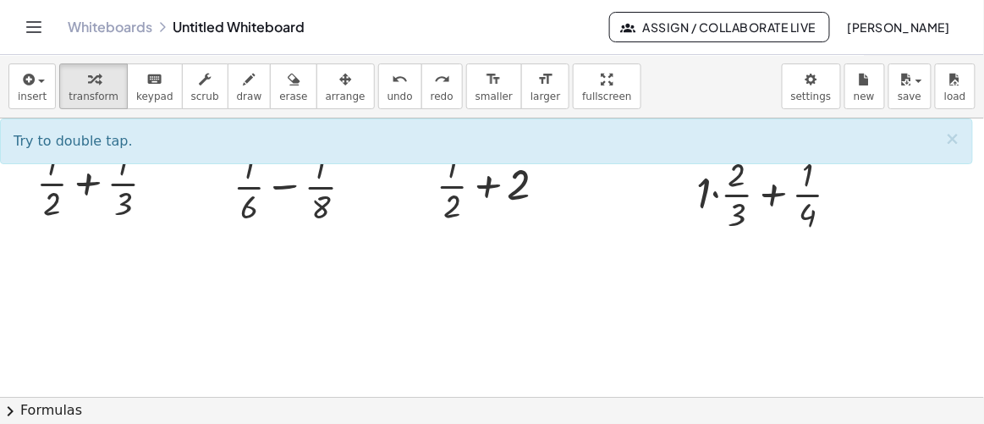
click at [843, 251] on div at bounding box center [492, 398] width 984 height 558
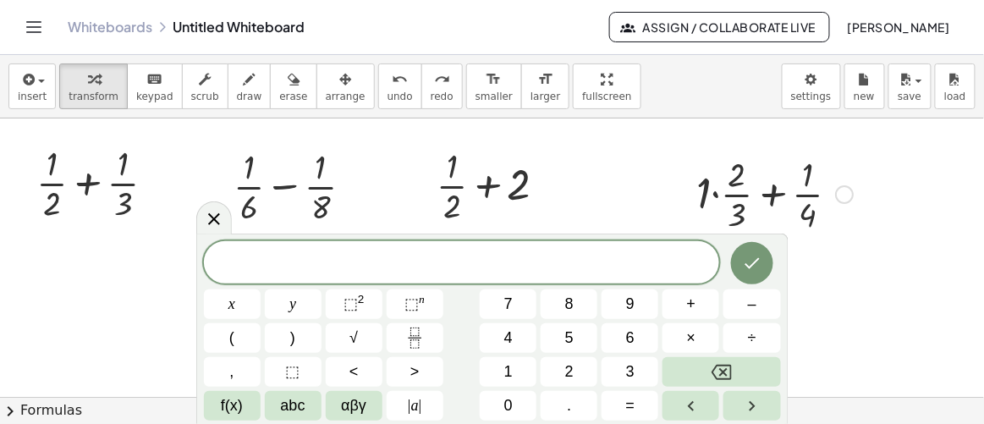
click at [721, 189] on div at bounding box center [775, 193] width 174 height 85
click at [651, 203] on div at bounding box center [492, 398] width 984 height 558
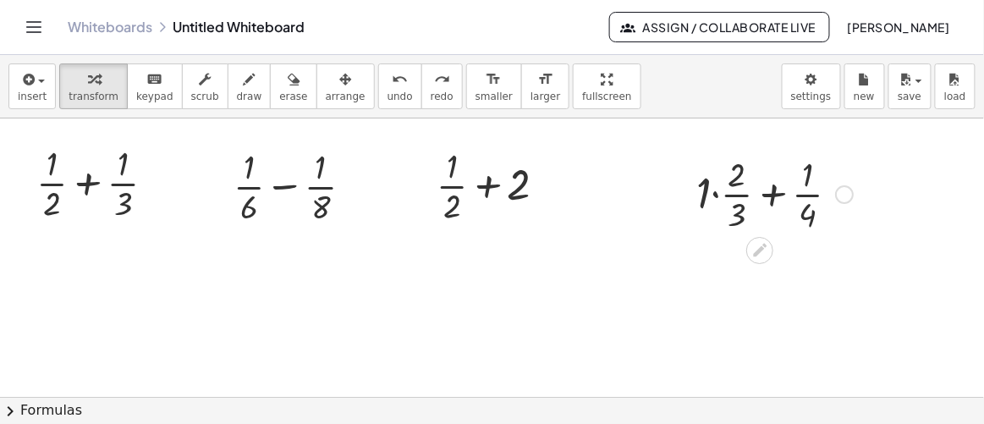
click at [766, 190] on div at bounding box center [775, 193] width 174 height 85
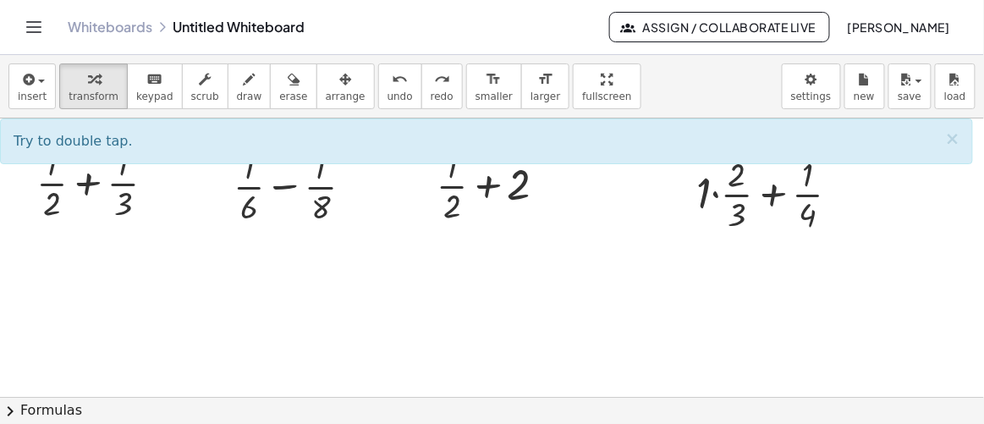
click at [823, 278] on div at bounding box center [492, 398] width 984 height 558
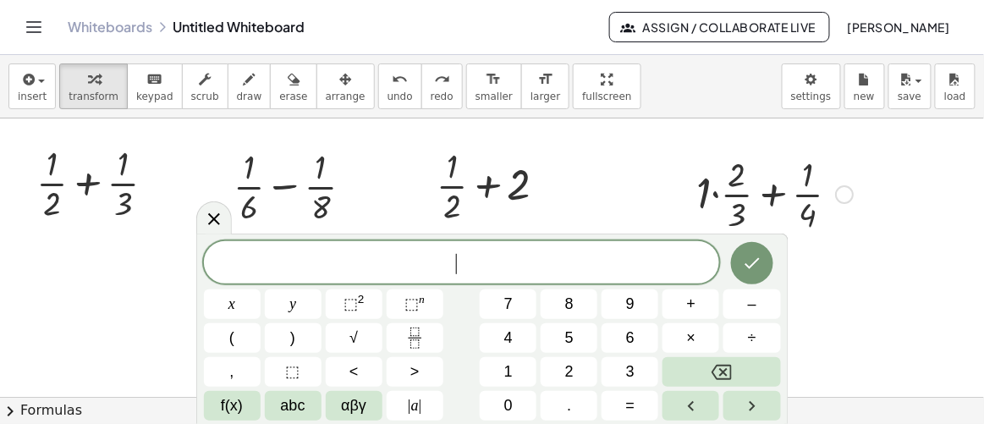
click at [842, 192] on div at bounding box center [844, 194] width 19 height 19
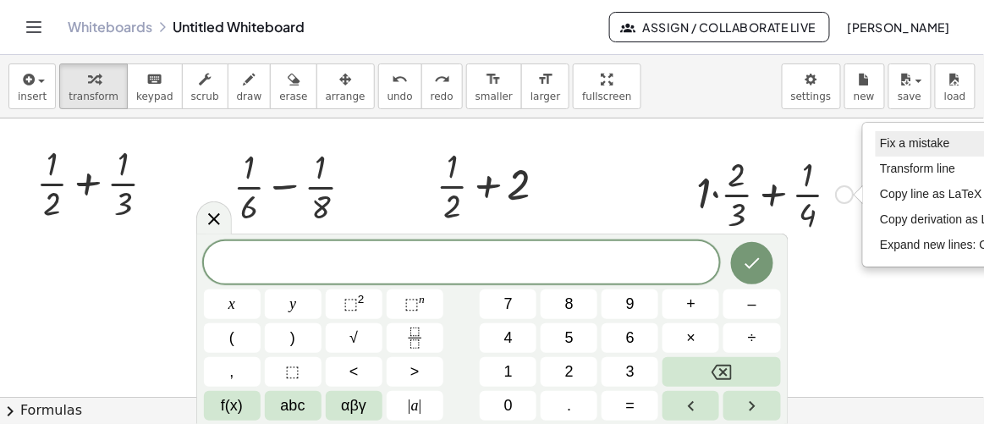
click at [892, 140] on span "Fix a mistake" at bounding box center [914, 143] width 69 height 14
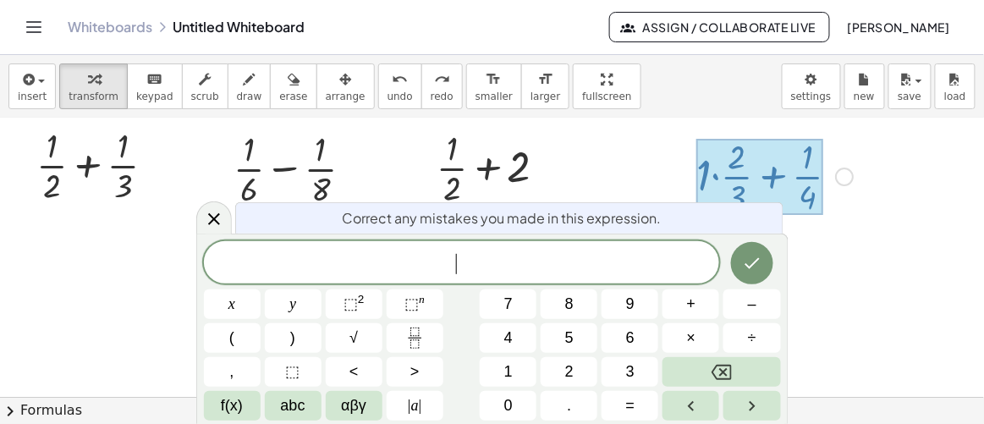
scroll to position [19, 0]
click at [509, 262] on span "1 2 / 3 + 1 / 4 ​" at bounding box center [462, 264] width 516 height 24
click at [433, 263] on span "2" at bounding box center [433, 264] width 10 height 20
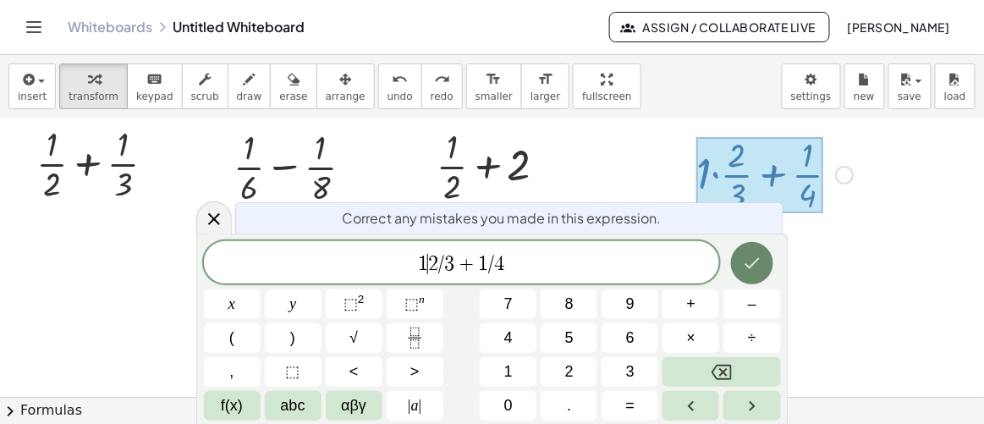
click at [752, 261] on icon "Done" at bounding box center [752, 263] width 20 height 20
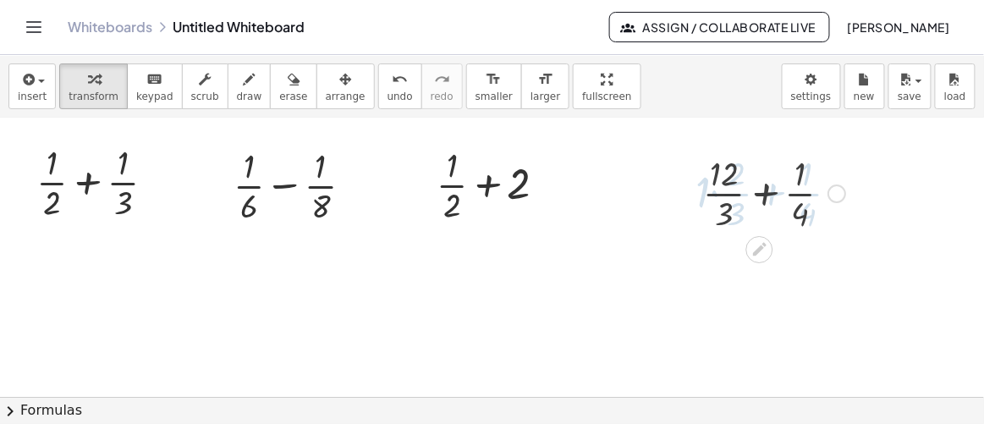
scroll to position [0, 0]
click at [339, 80] on icon "button" at bounding box center [345, 79] width 12 height 20
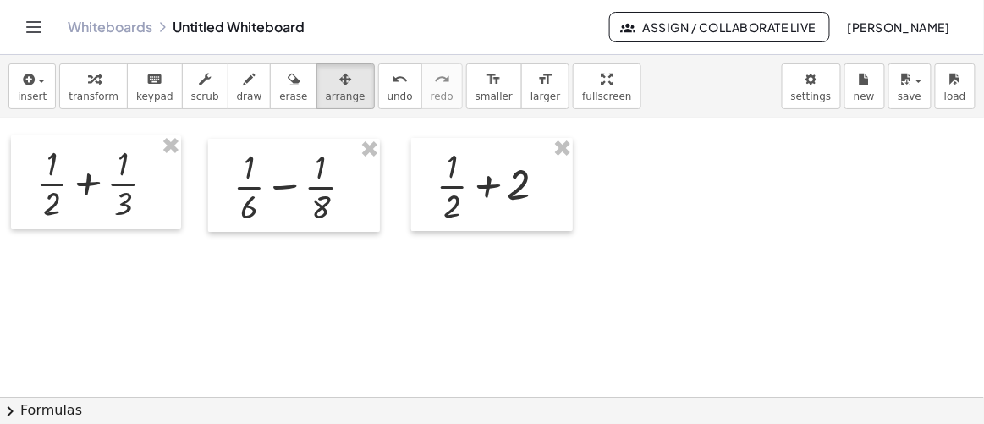
click at [492, 284] on div at bounding box center [492, 398] width 984 height 558
click at [30, 71] on icon "button" at bounding box center [26, 79] width 15 height 20
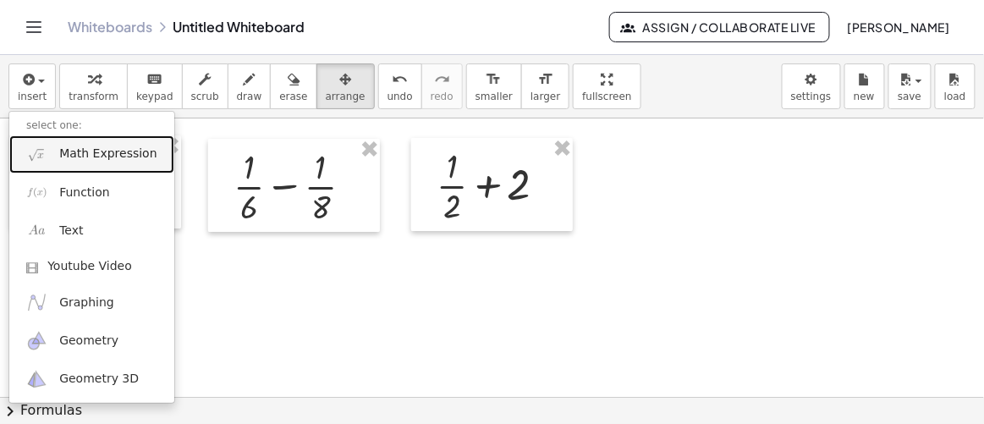
click at [77, 150] on span "Math Expression" at bounding box center [107, 154] width 97 height 17
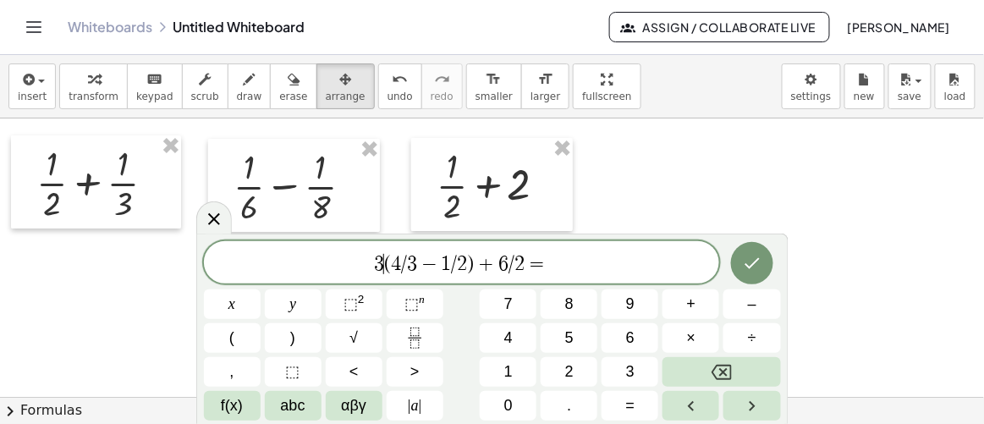
click at [381, 262] on span "3" at bounding box center [379, 264] width 10 height 20
click at [703, 339] on button "×" at bounding box center [691, 338] width 57 height 30
click at [753, 267] on icon "Done" at bounding box center [752, 263] width 20 height 20
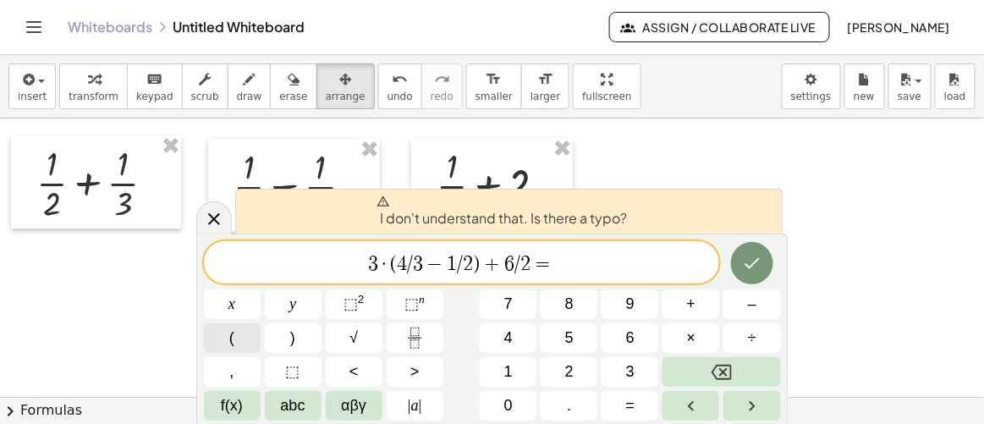
click at [241, 341] on button "(" at bounding box center [232, 338] width 57 height 30
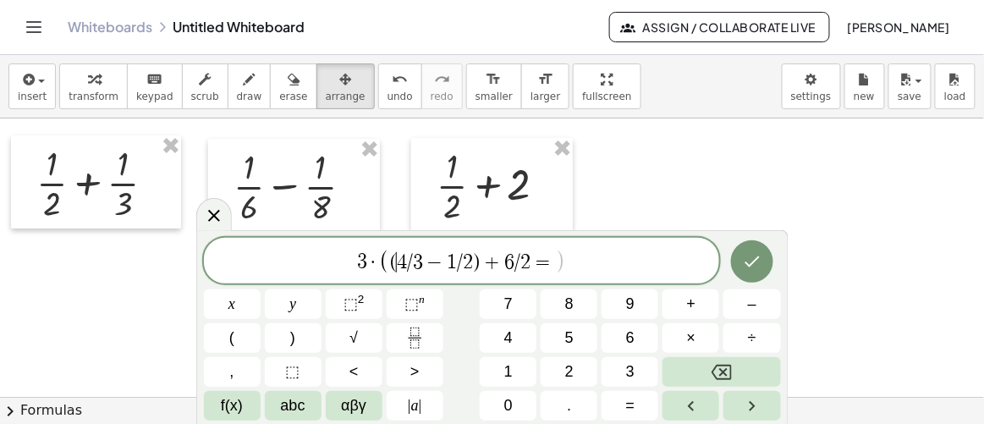
click at [394, 260] on span "(" at bounding box center [393, 262] width 7 height 20
click at [478, 262] on span "+" at bounding box center [489, 262] width 25 height 20
click at [561, 264] on span "3 · ( 4 / 3 − 1 / 2 ​ + 6 / 2 = )" at bounding box center [462, 262] width 516 height 28
click at [489, 257] on span "+" at bounding box center [498, 262] width 25 height 20
click at [300, 341] on button ")" at bounding box center [293, 338] width 57 height 30
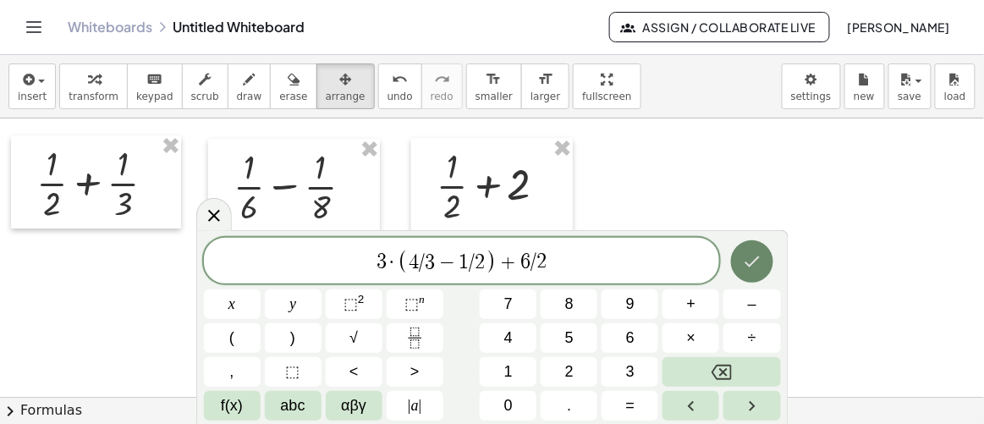
click at [751, 270] on icon "Done" at bounding box center [752, 261] width 20 height 20
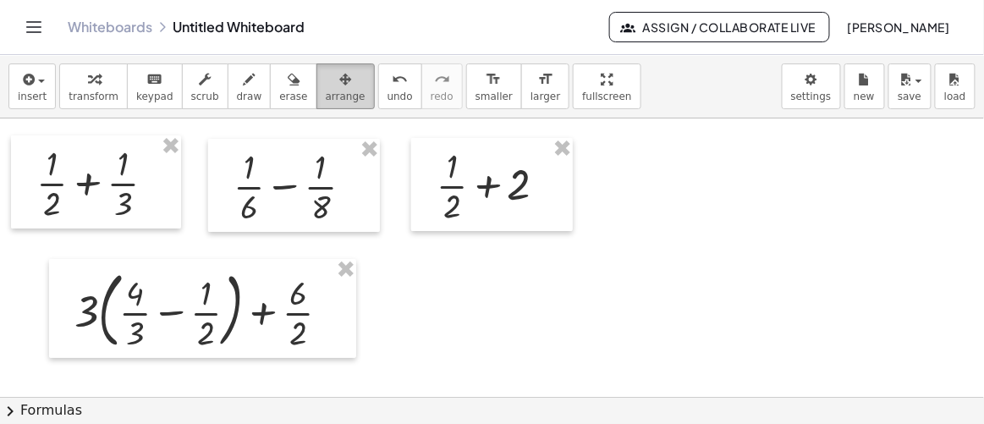
click at [326, 91] on span "arrange" at bounding box center [346, 97] width 40 height 12
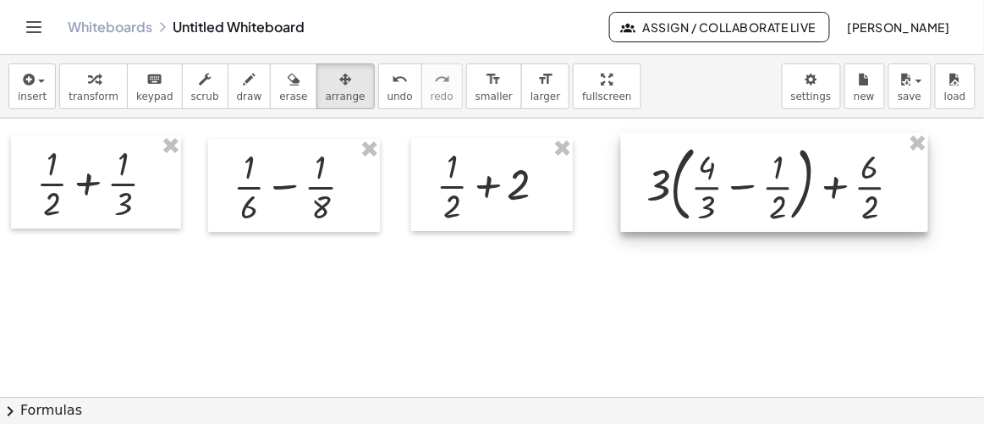
drag, startPoint x: 200, startPoint y: 302, endPoint x: 772, endPoint y: 177, distance: 585.8
click at [772, 177] on div at bounding box center [774, 183] width 307 height 100
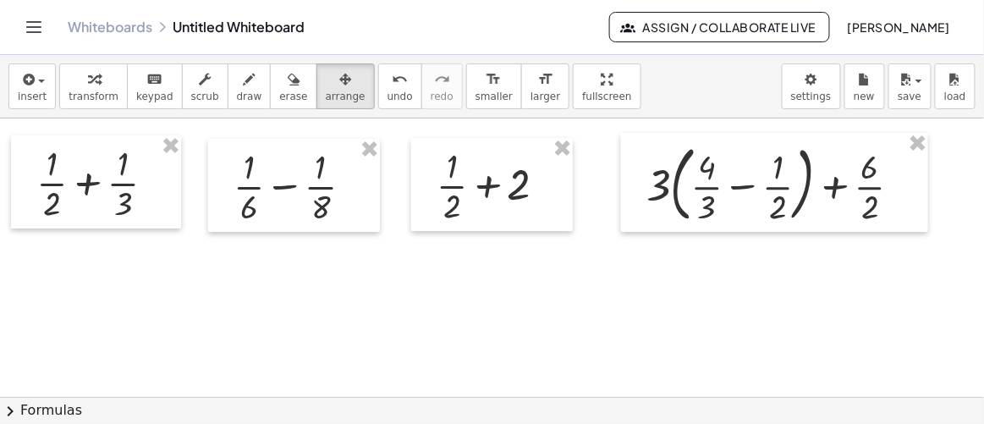
click at [630, 353] on div at bounding box center [492, 398] width 984 height 558
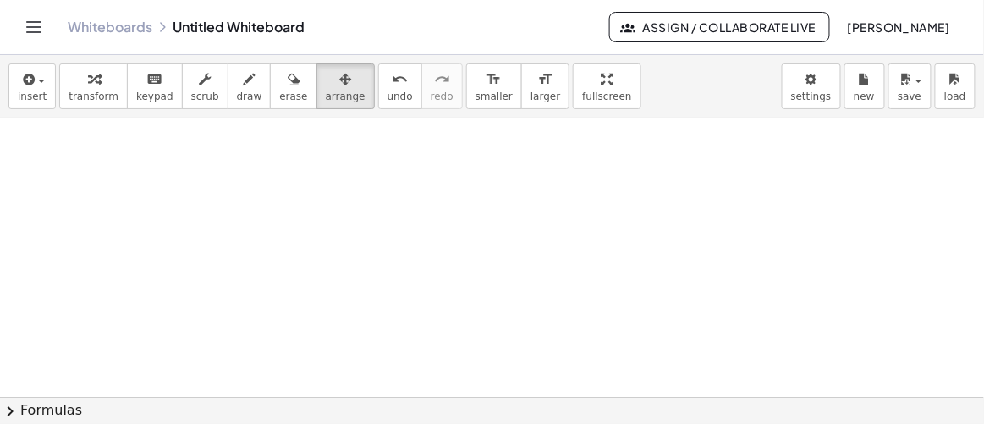
scroll to position [230, 0]
click at [22, 77] on icon "button" at bounding box center [26, 79] width 15 height 20
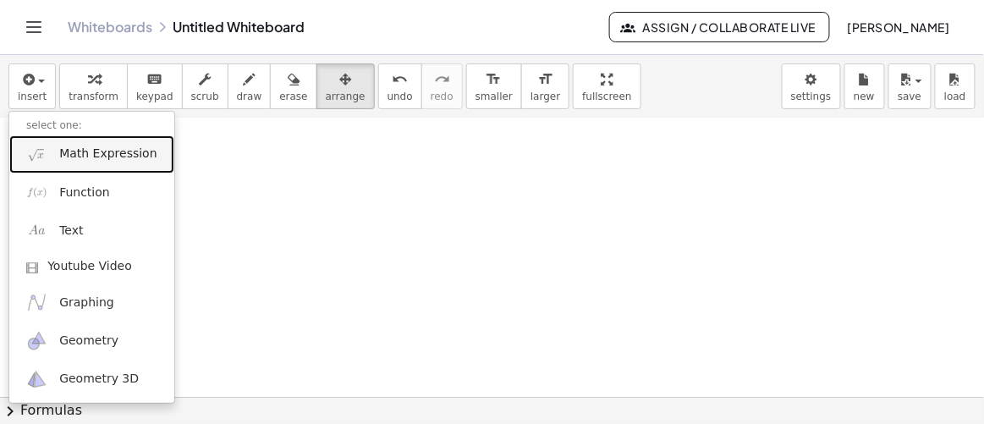
click at [87, 157] on span "Math Expression" at bounding box center [107, 154] width 97 height 17
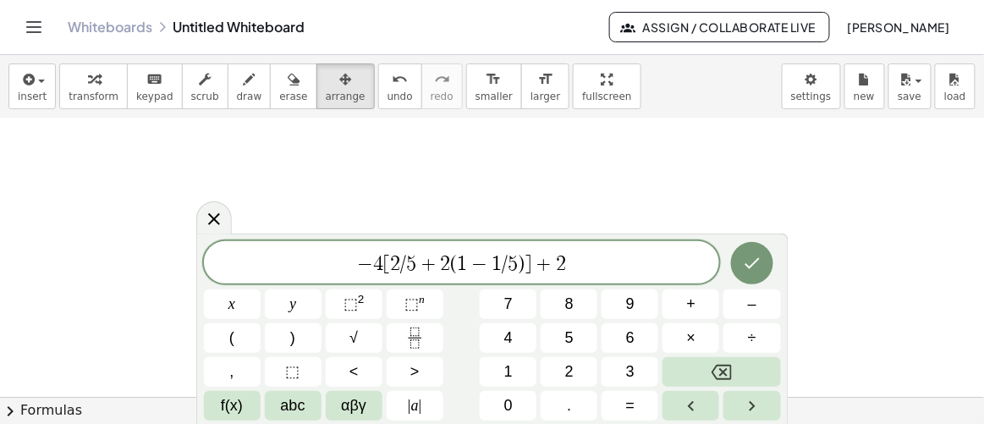
click at [386, 262] on span "[" at bounding box center [386, 264] width 7 height 20
click at [240, 329] on button "(" at bounding box center [232, 338] width 57 height 30
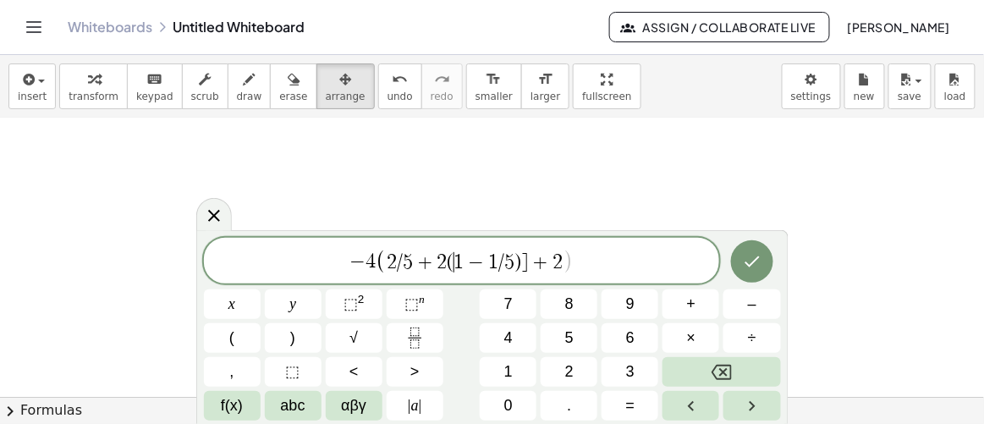
click at [455, 257] on span "1" at bounding box center [460, 262] width 10 height 20
click at [230, 336] on span "(" at bounding box center [231, 338] width 5 height 23
click at [518, 256] on span "1 − 1 / 5 ) ​ ] + 2" at bounding box center [505, 260] width 108 height 20
click at [310, 336] on button ")" at bounding box center [293, 338] width 57 height 30
click at [534, 258] on span "+" at bounding box center [544, 260] width 25 height 20
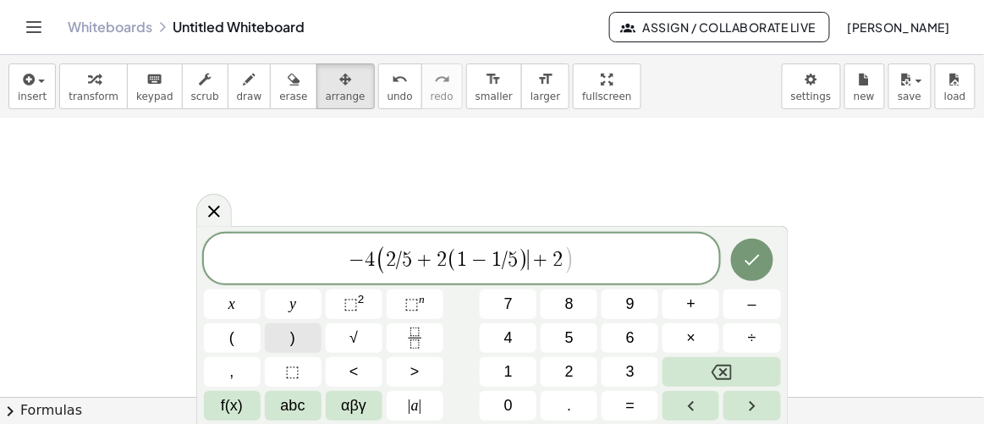
click at [306, 336] on button ")" at bounding box center [293, 338] width 57 height 30
click at [375, 258] on span "− 4 ( 2 / 5 + 2 ( 1 − 1 / 5 ) ) ​ + 2" at bounding box center [462, 260] width 516 height 32
click at [686, 332] on button "×" at bounding box center [691, 338] width 57 height 30
click at [453, 260] on span "(" at bounding box center [458, 260] width 11 height 25
click at [687, 339] on span "×" at bounding box center [691, 338] width 9 height 23
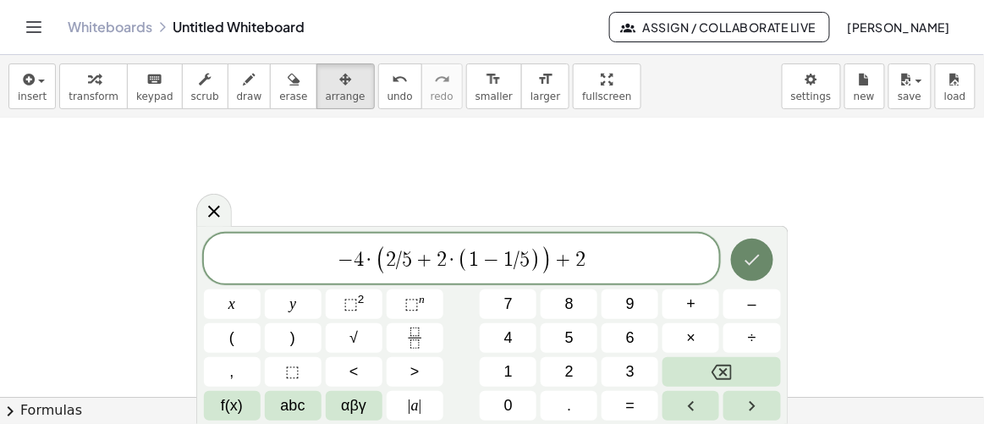
click at [755, 259] on icon "Done" at bounding box center [752, 259] width 15 height 11
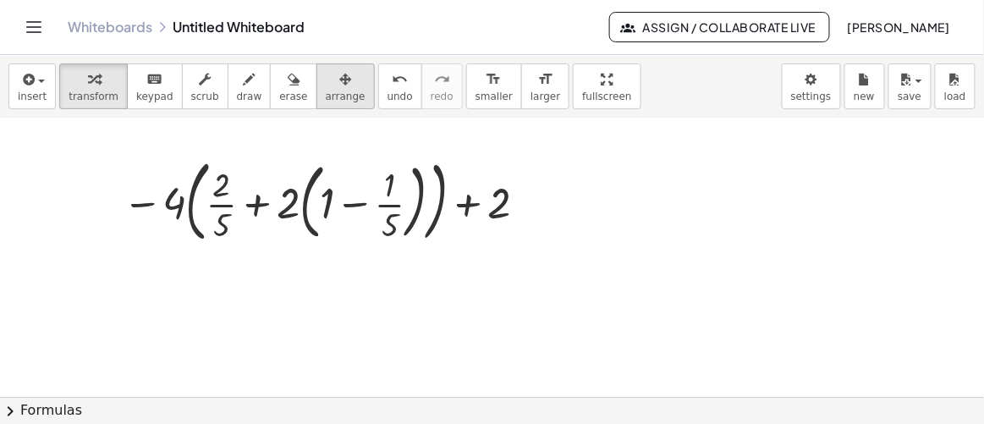
click at [339, 79] on icon "button" at bounding box center [345, 79] width 12 height 20
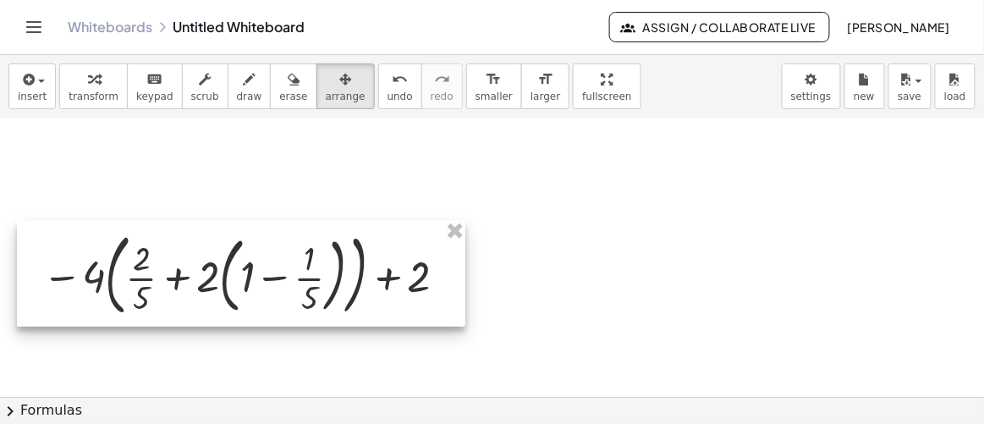
drag, startPoint x: 345, startPoint y: 199, endPoint x: 264, endPoint y: 273, distance: 109.6
click at [264, 273] on div at bounding box center [241, 274] width 449 height 106
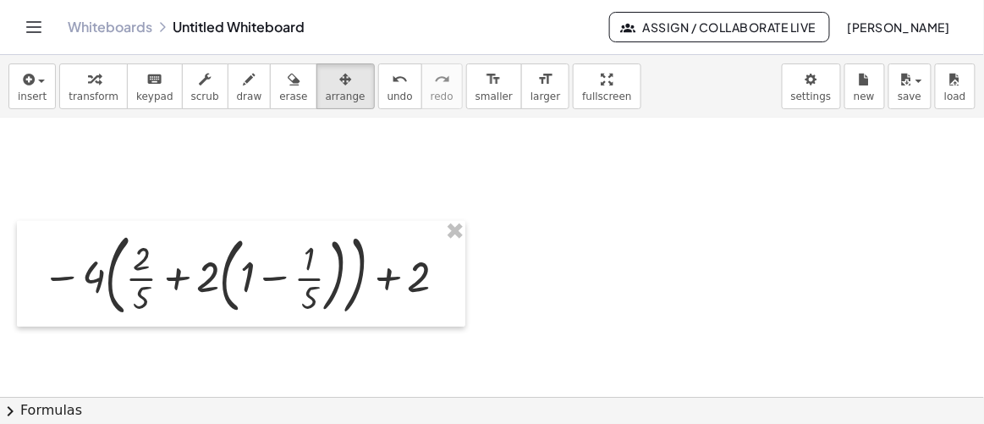
click at [565, 290] on div at bounding box center [492, 167] width 984 height 558
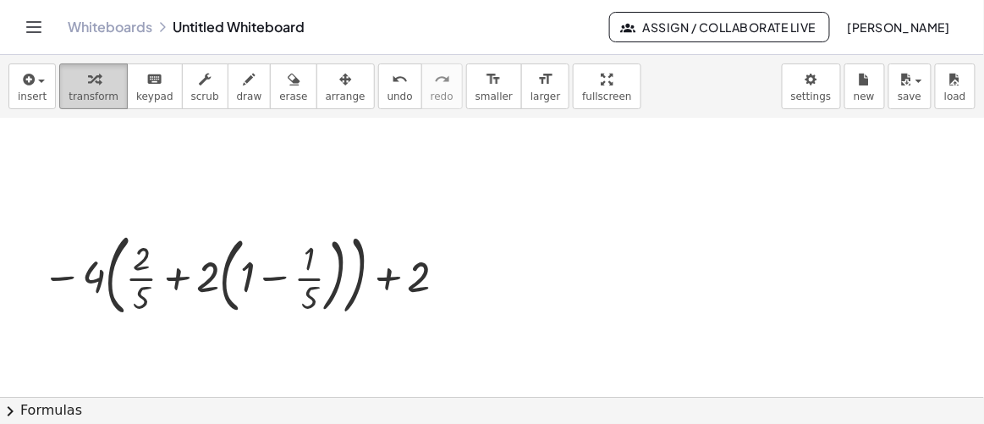
click at [105, 91] on span "transform" at bounding box center [94, 97] width 50 height 12
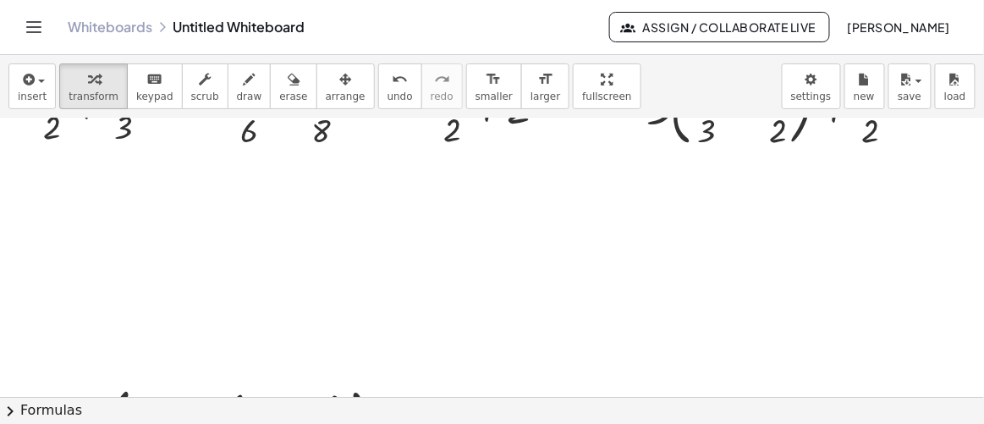
scroll to position [0, 0]
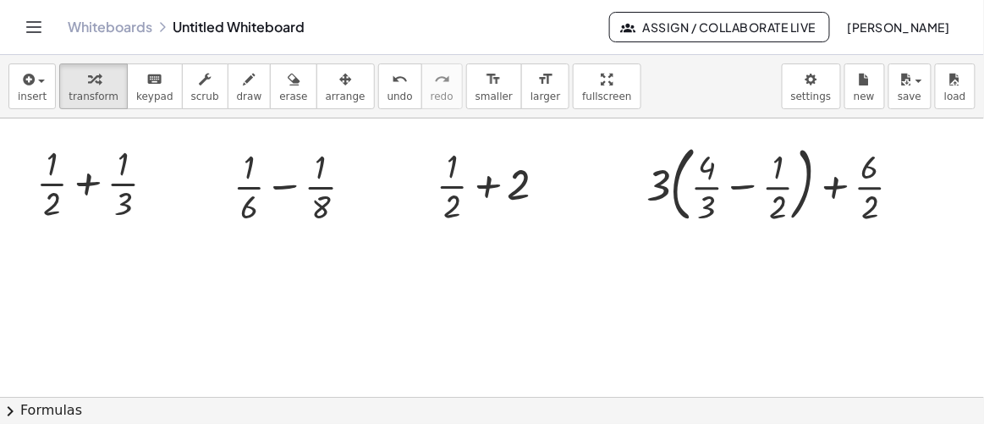
click at [688, 28] on span "Assign / Collaborate Live" at bounding box center [720, 26] width 192 height 15
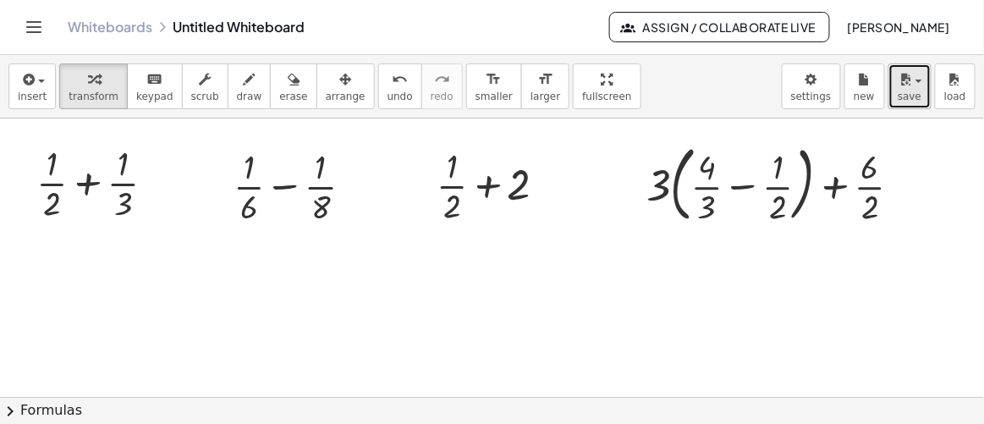
click at [916, 91] on span "save" at bounding box center [910, 97] width 24 height 12
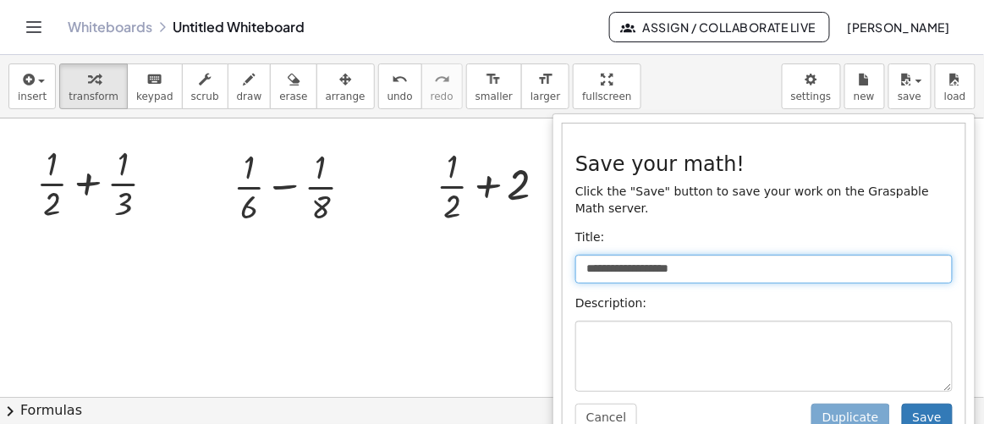
drag, startPoint x: 716, startPoint y: 251, endPoint x: 564, endPoint y: 256, distance: 152.5
click at [576, 256] on input "**********" at bounding box center [765, 269] width 378 height 29
type input "**********"
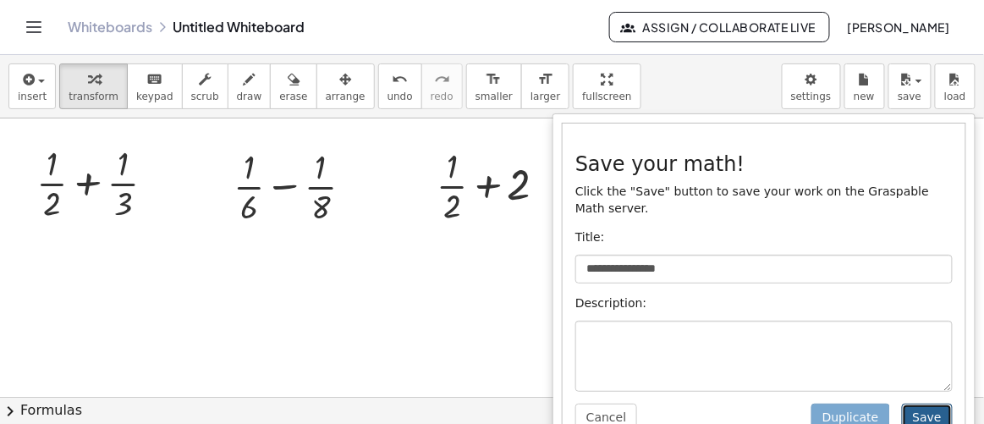
click at [907, 404] on button "Save" at bounding box center [927, 418] width 51 height 29
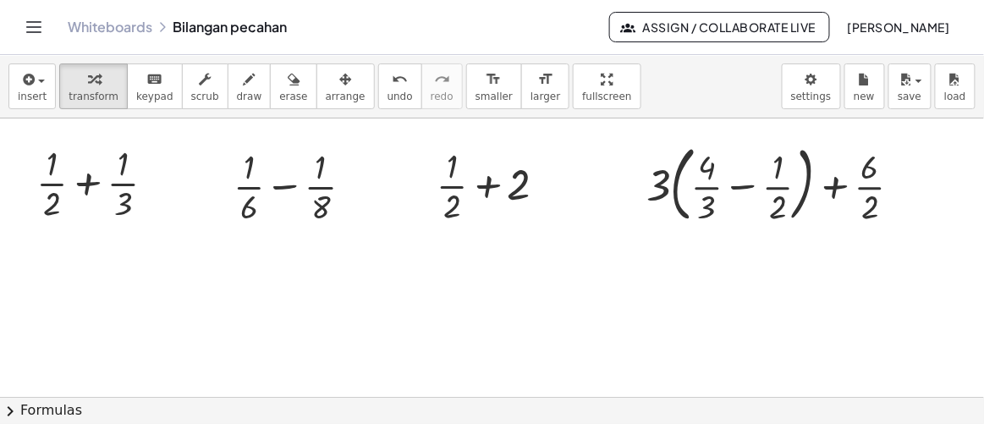
click at [726, 9] on div "Whiteboards Bilangan pecahan Assign / Collaborate Live [PERSON_NAME]" at bounding box center [492, 27] width 944 height 54
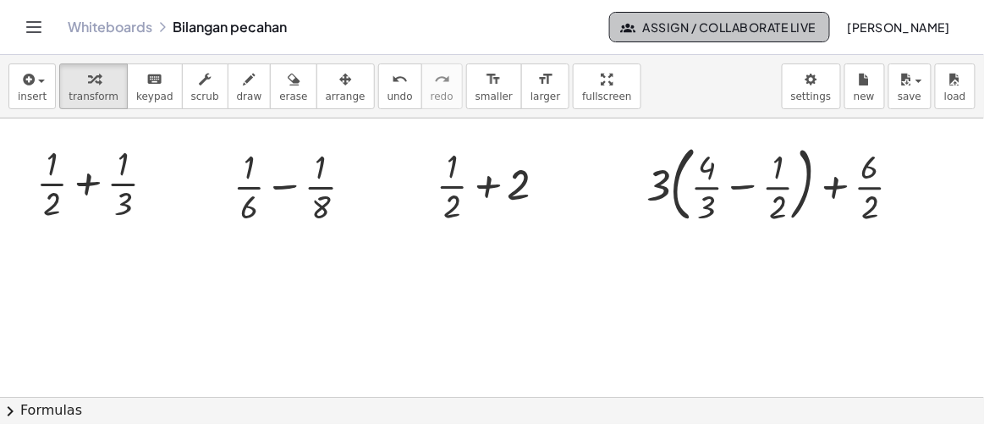
click at [715, 25] on span "Assign / Collaborate Live" at bounding box center [720, 26] width 192 height 15
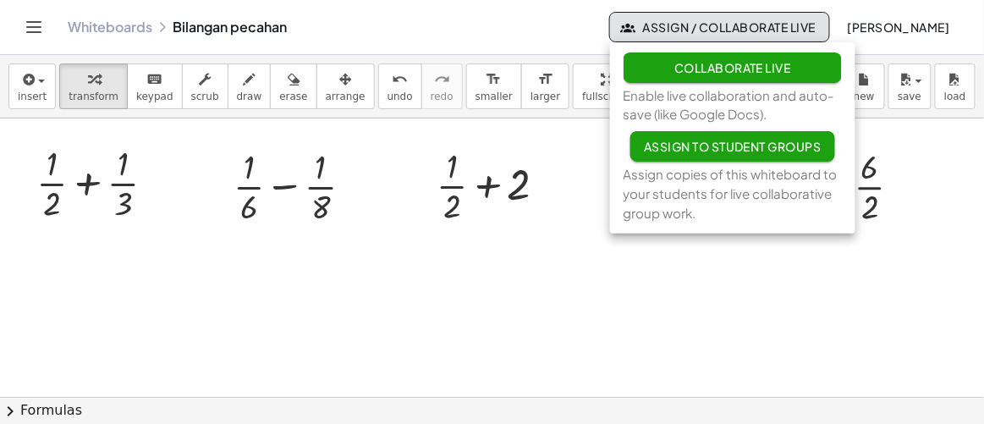
click at [714, 69] on span "Collaborate Live" at bounding box center [733, 67] width 117 height 15
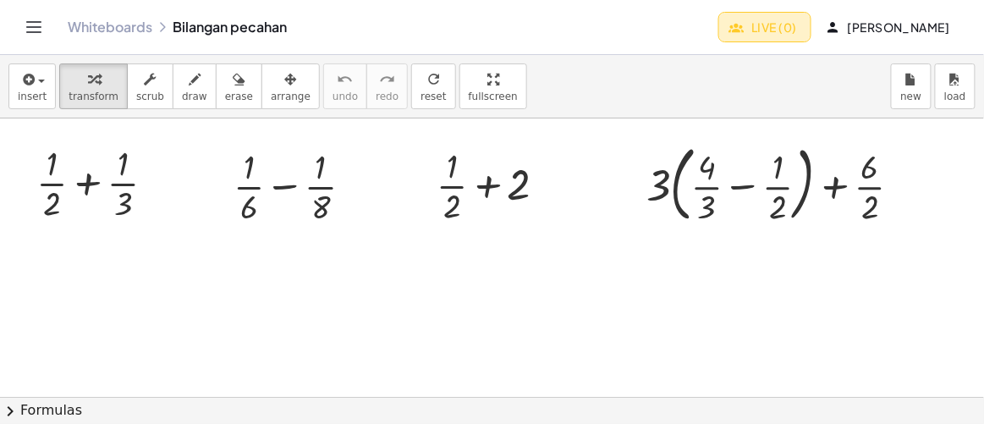
click at [788, 30] on span "Live (0)" at bounding box center [765, 26] width 64 height 15
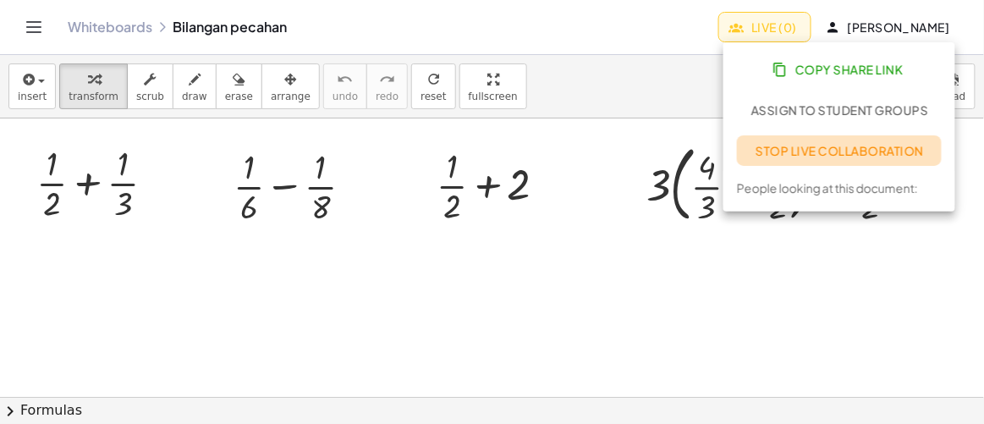
click at [784, 145] on span "Stop Live Collaboration" at bounding box center [840, 150] width 168 height 15
